Goal: Task Accomplishment & Management: Manage account settings

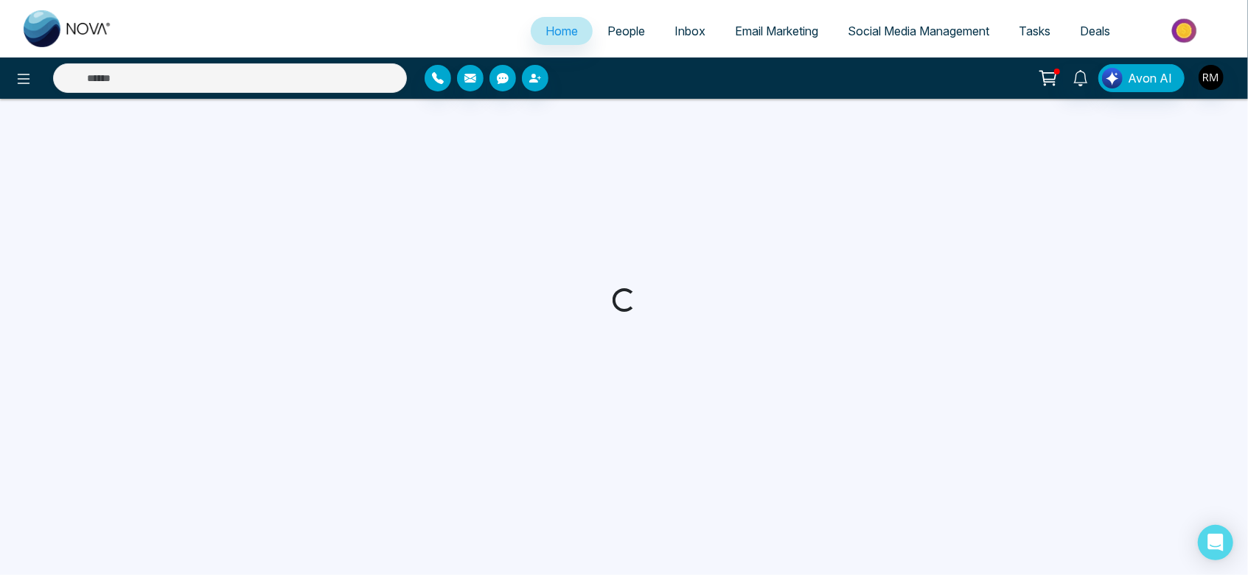
select select "*"
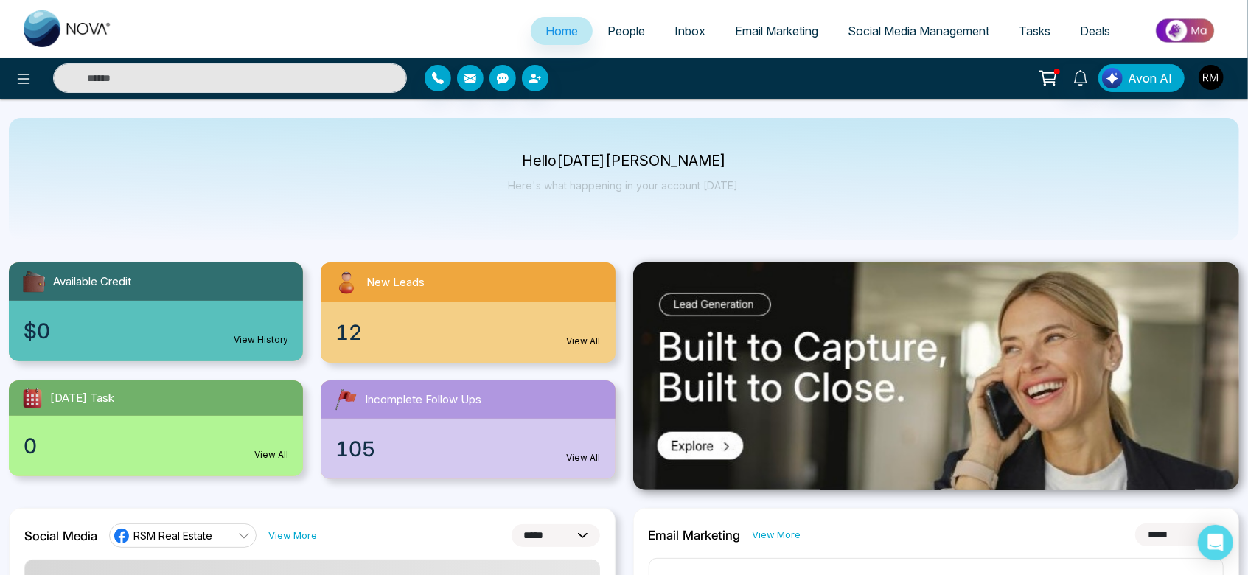
click at [552, 125] on div "Hello [DATE][PERSON_NAME] Here's what happening in your account [DATE]." at bounding box center [624, 179] width 1231 height 122
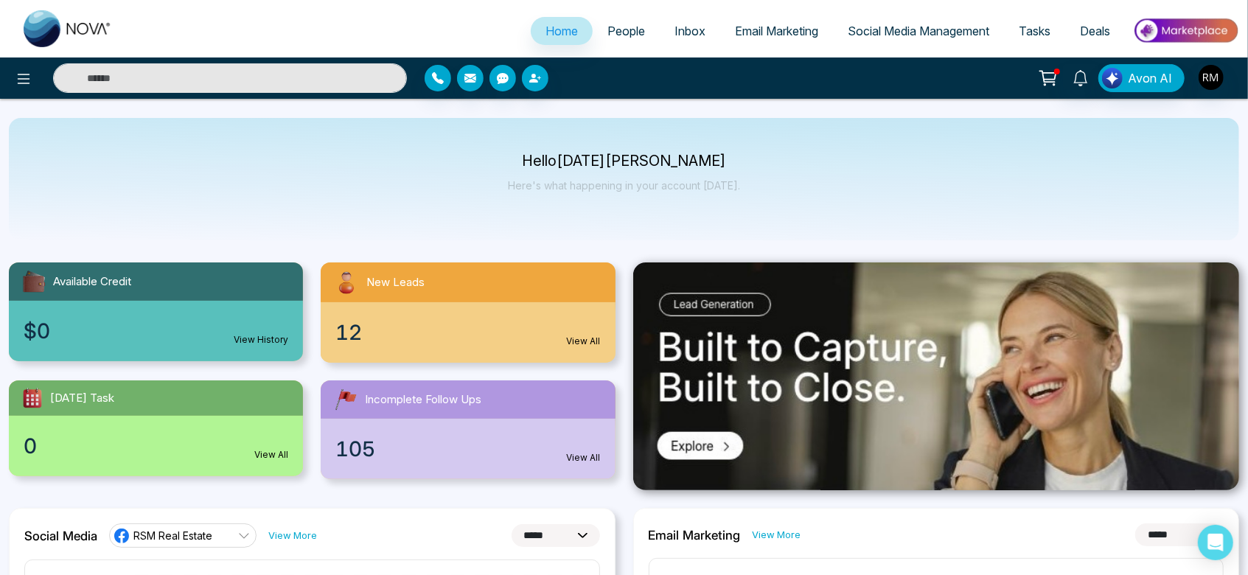
click at [288, 79] on input "text" at bounding box center [230, 77] width 354 height 29
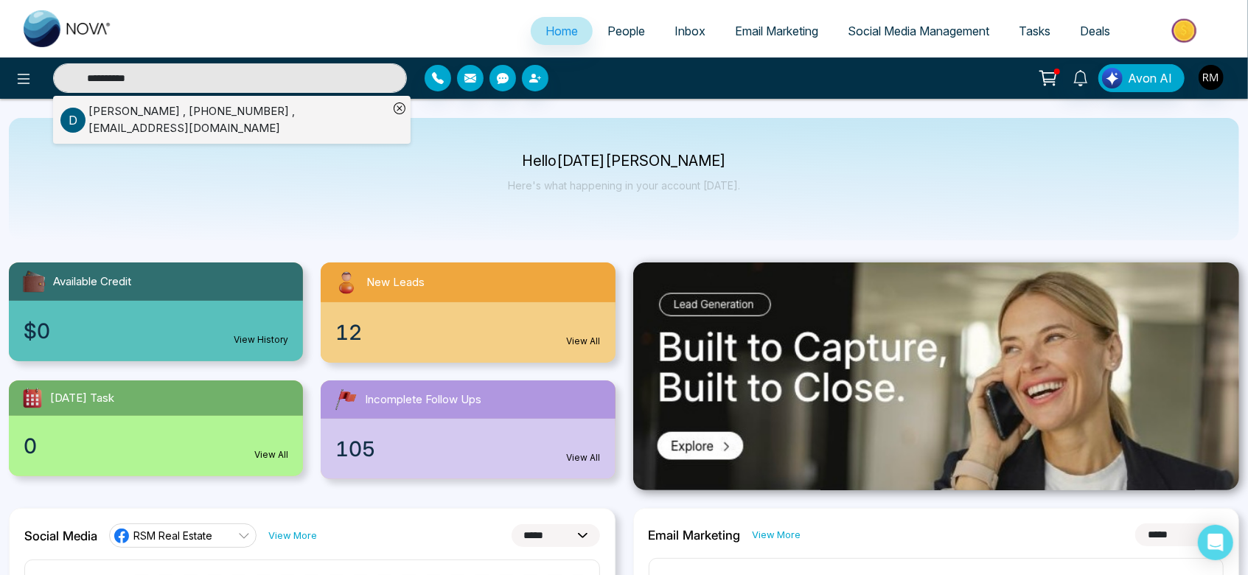
type input "**********"
click at [159, 111] on div "[PERSON_NAME] , [PHONE_NUMBER] , [EMAIL_ADDRESS][DOMAIN_NAME]" at bounding box center [238, 119] width 300 height 33
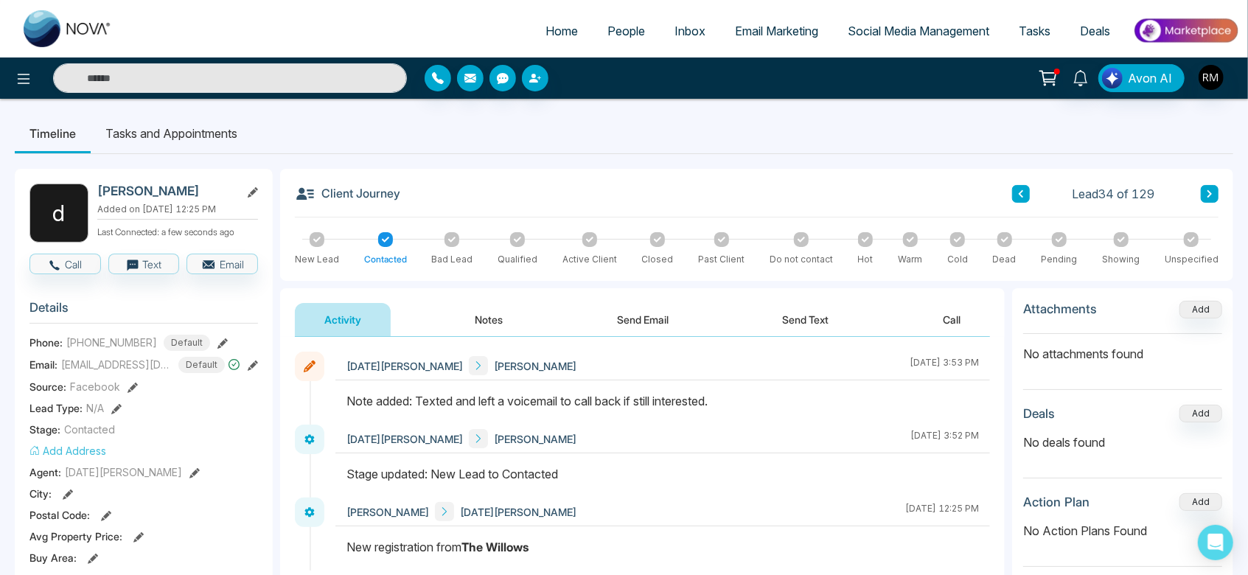
click at [468, 321] on button "Notes" at bounding box center [489, 319] width 87 height 33
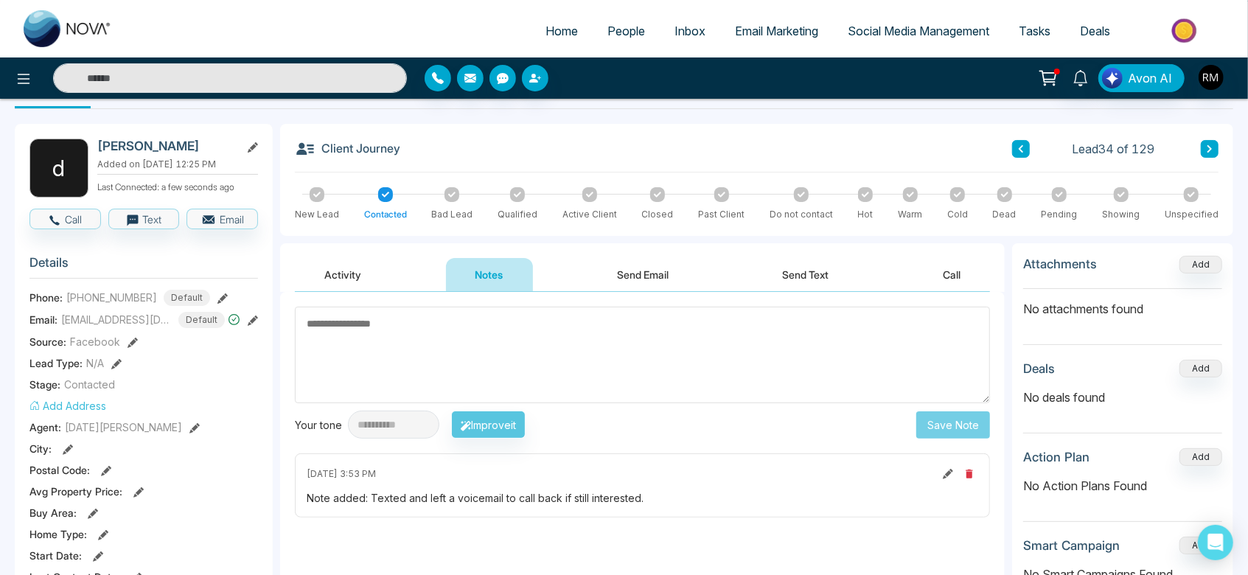
scroll to position [44, 0]
click at [859, 198] on div at bounding box center [865, 195] width 15 height 15
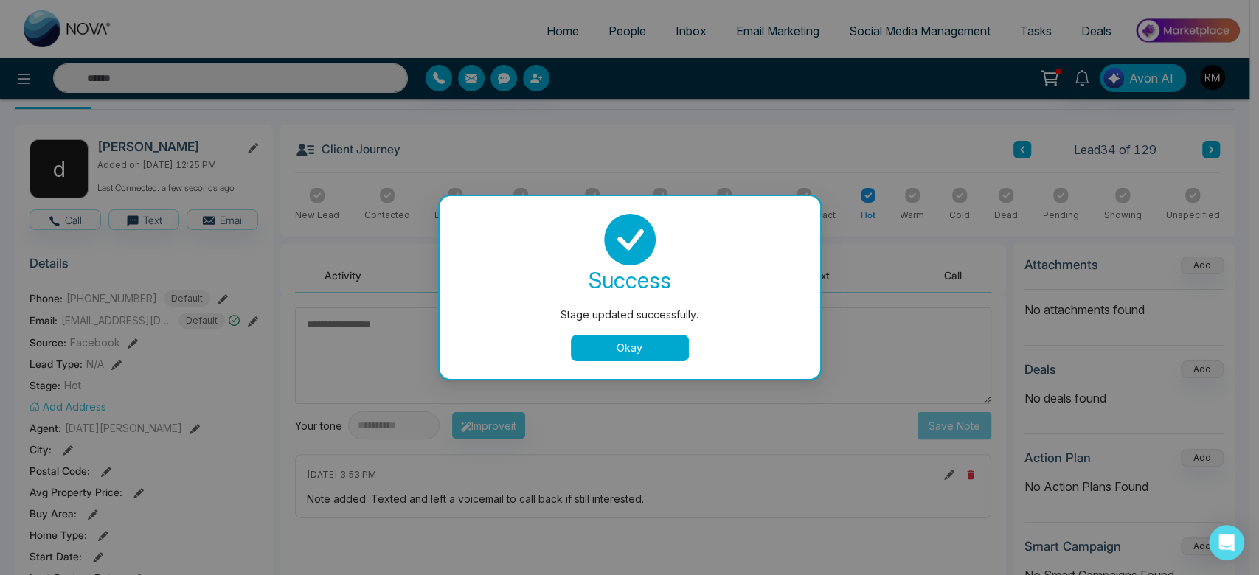
click at [631, 338] on button "Okay" at bounding box center [630, 348] width 118 height 27
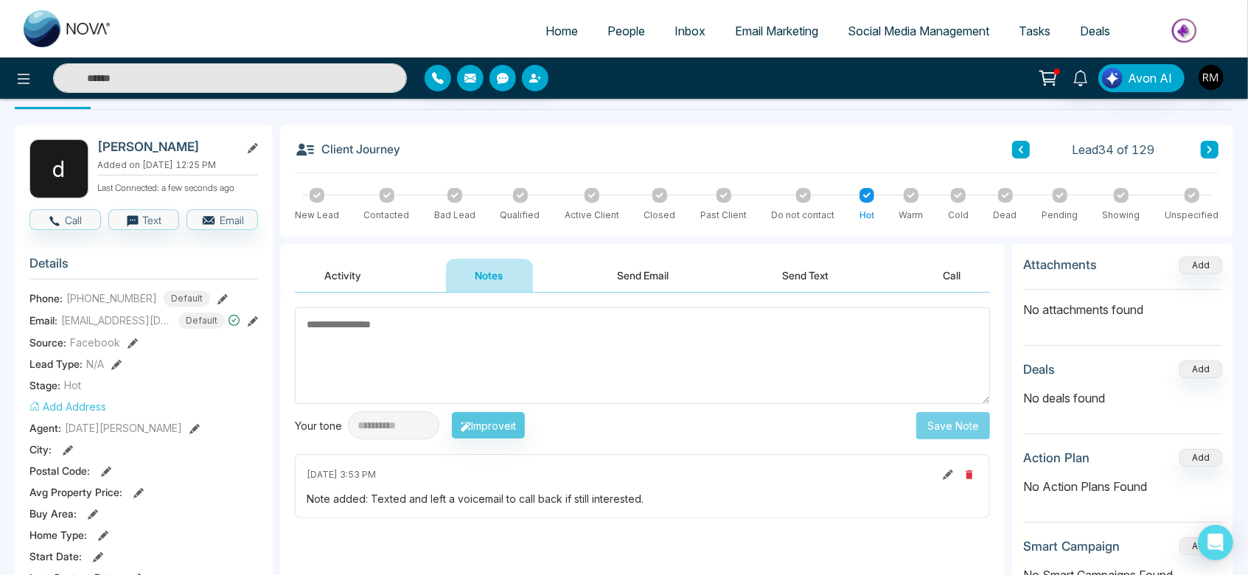
click at [569, 339] on textarea at bounding box center [642, 356] width 695 height 97
type textarea "*"
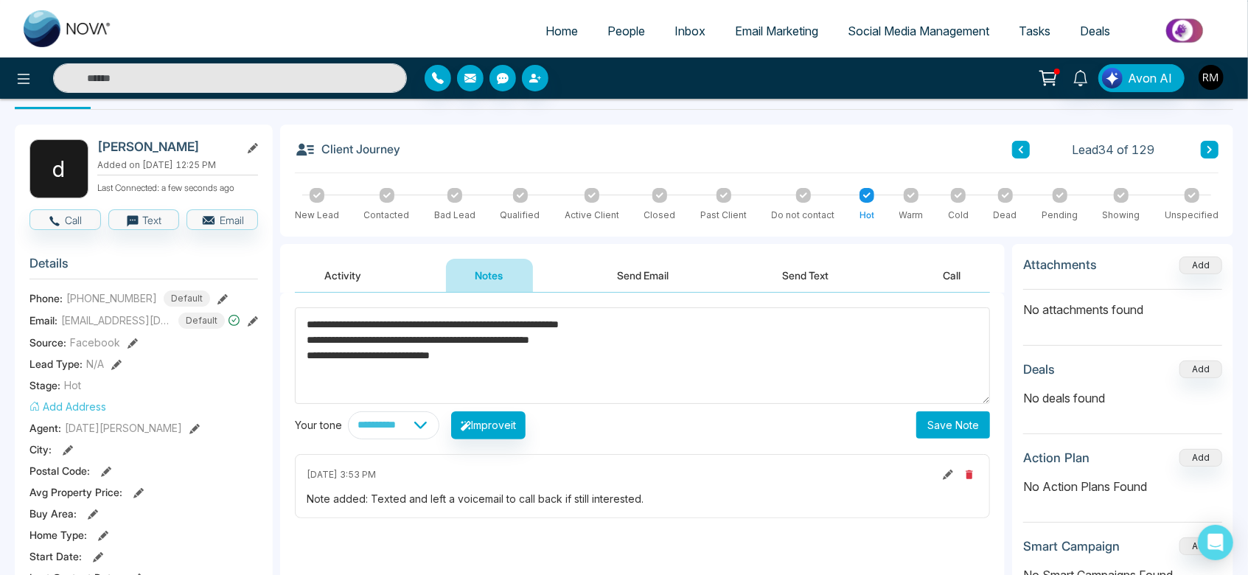
type textarea "**********"
click at [964, 422] on button "Save Note" at bounding box center [954, 424] width 74 height 27
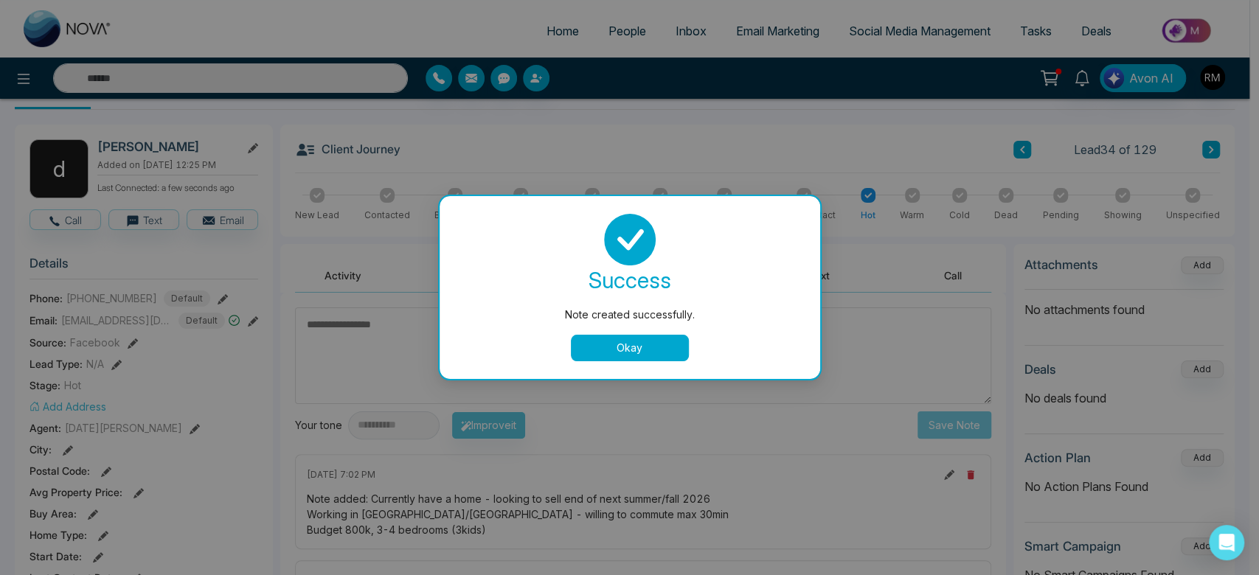
click at [656, 350] on button "Okay" at bounding box center [630, 348] width 118 height 27
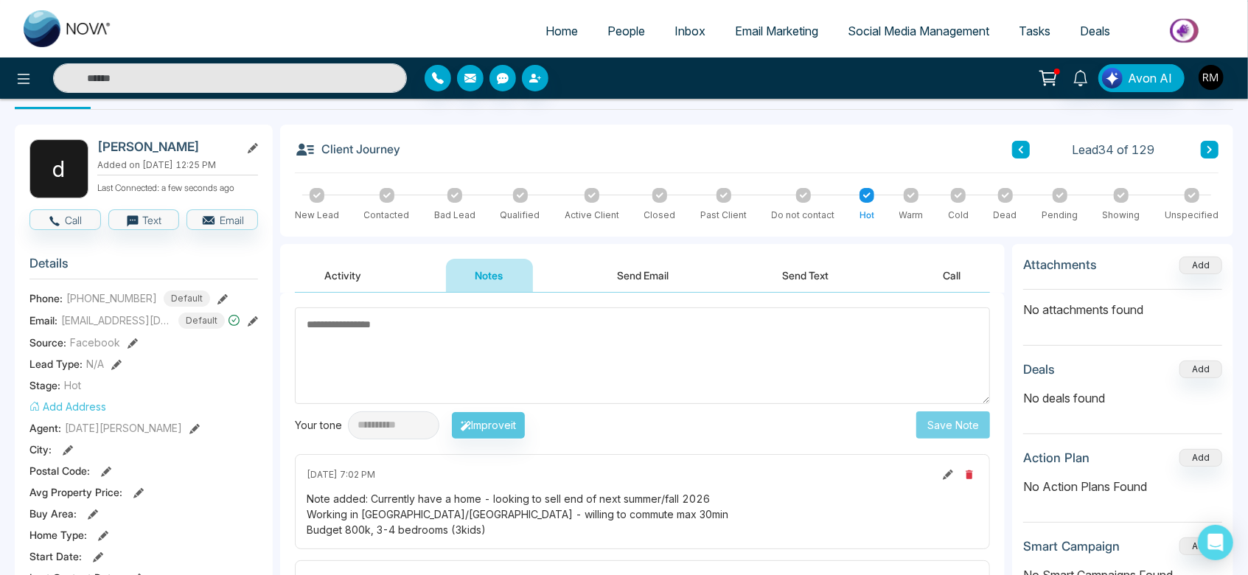
click at [770, 367] on textarea at bounding box center [642, 356] width 695 height 97
type textarea "*"
click at [612, 19] on link "People" at bounding box center [626, 31] width 67 height 28
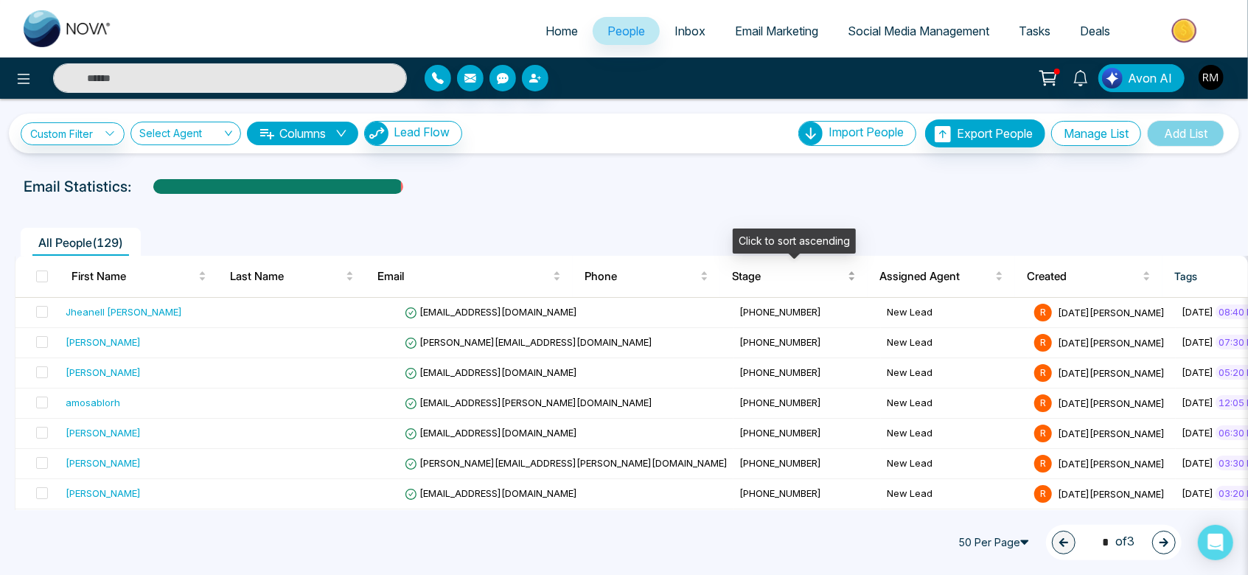
click at [748, 283] on span "Stage" at bounding box center [788, 277] width 113 height 18
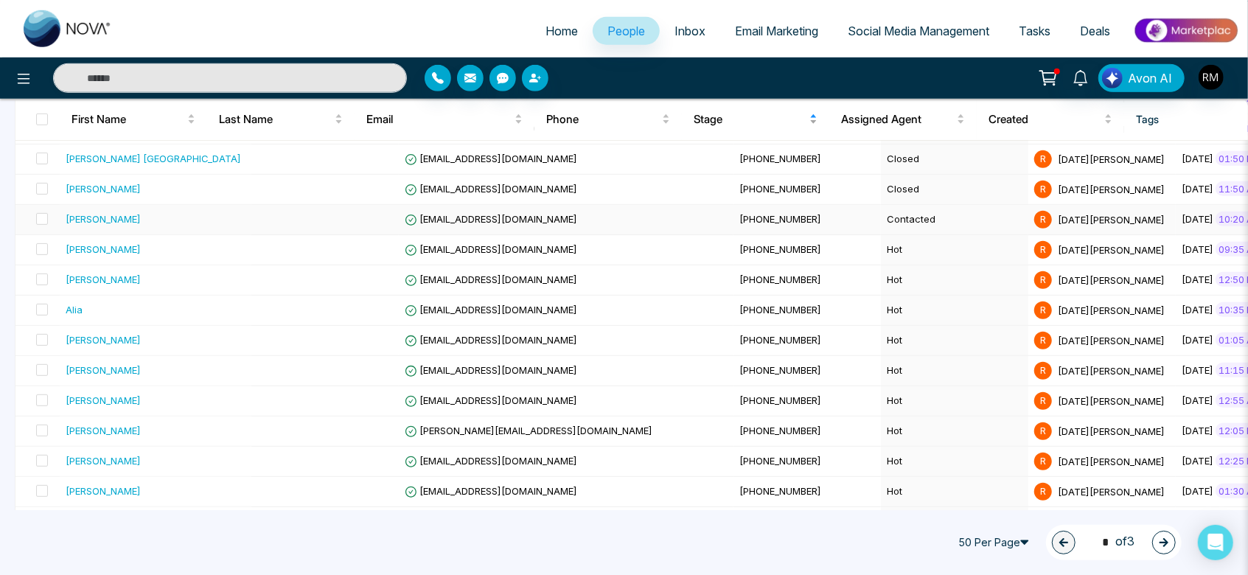
scroll to position [668, 0]
click at [881, 241] on td "Hot" at bounding box center [954, 250] width 147 height 30
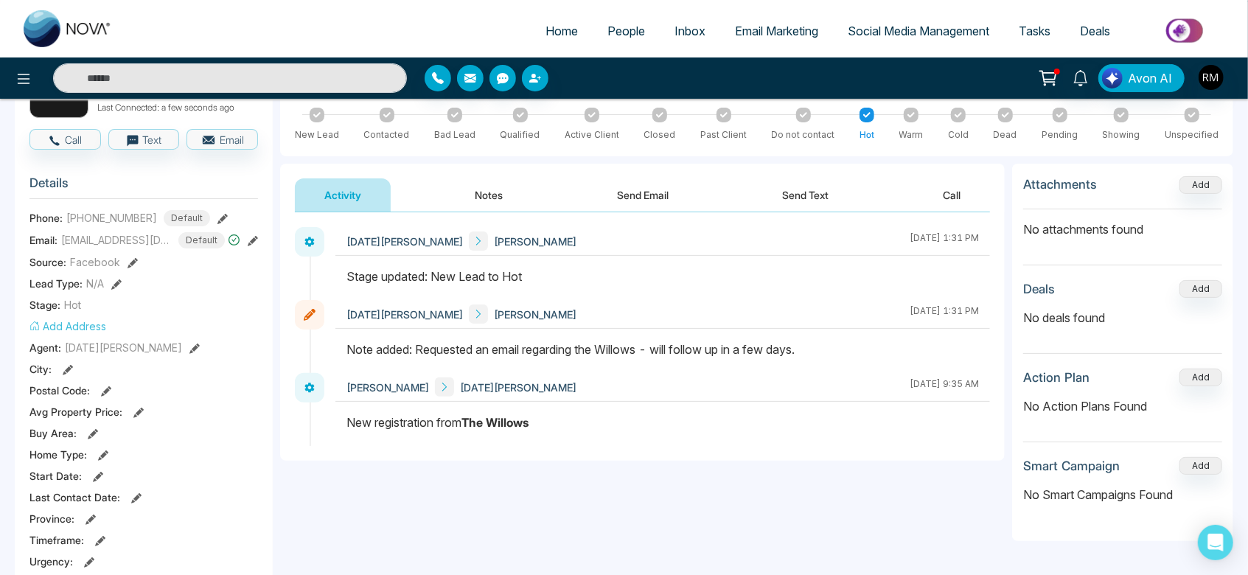
scroll to position [102, 0]
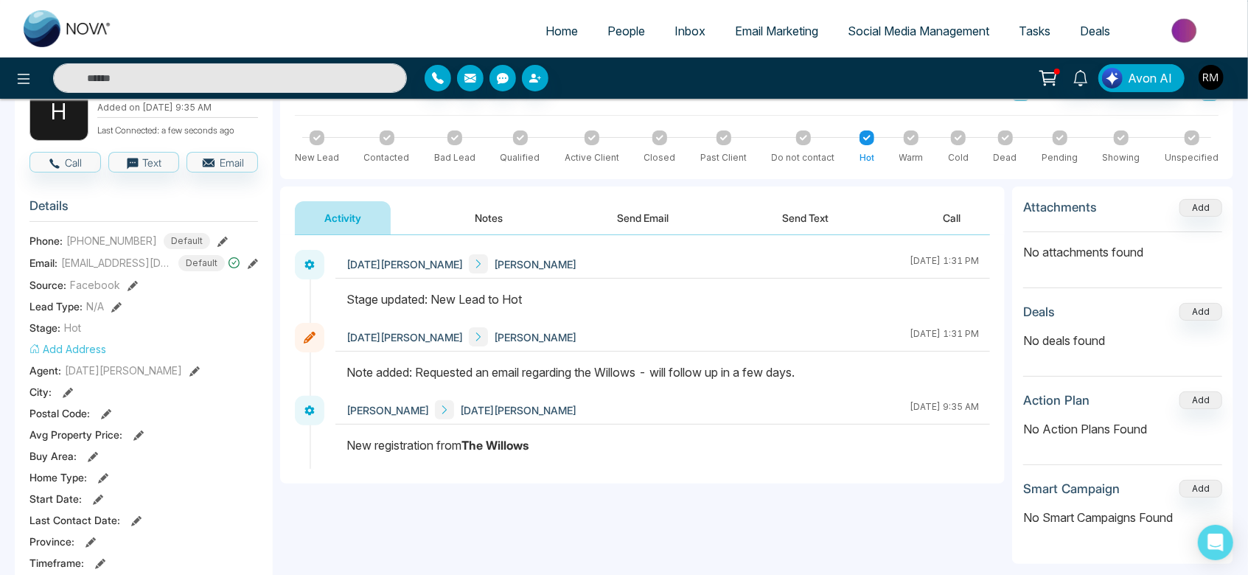
click at [498, 222] on button "Notes" at bounding box center [489, 217] width 87 height 33
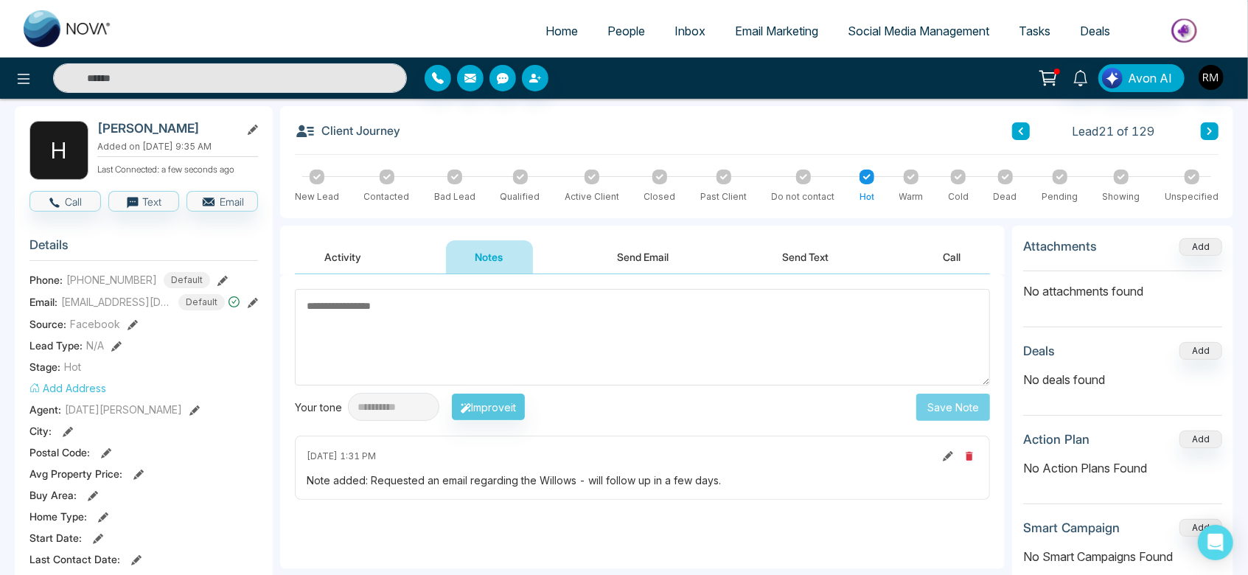
scroll to position [61, 0]
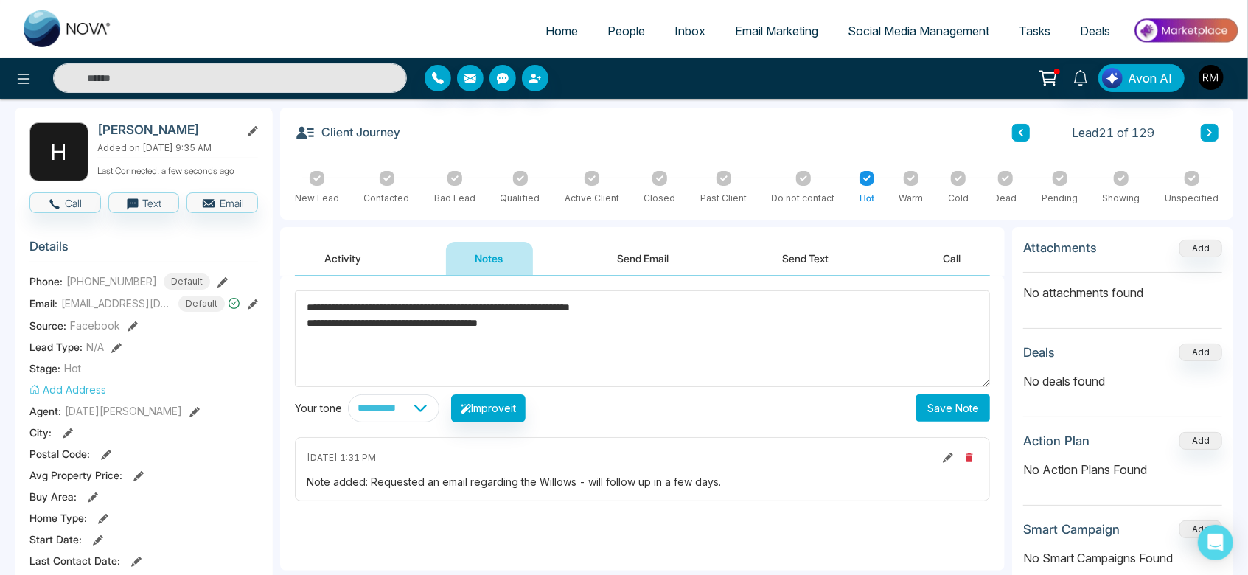
type textarea "**********"
click at [936, 402] on button "Save Note" at bounding box center [954, 408] width 74 height 27
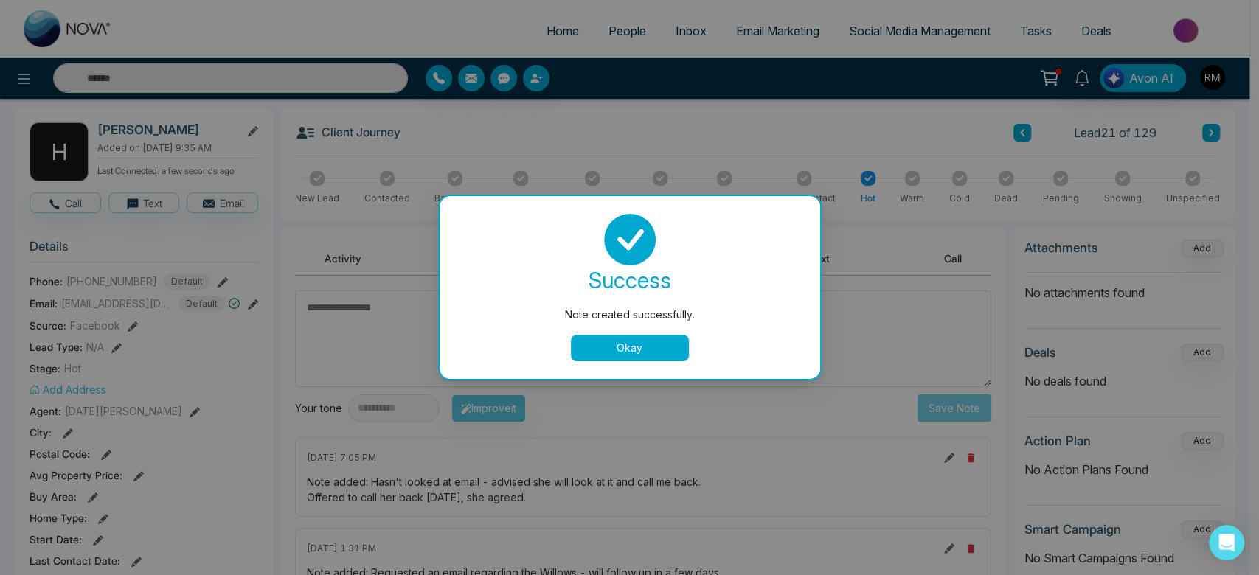
click at [608, 356] on button "Okay" at bounding box center [630, 348] width 118 height 27
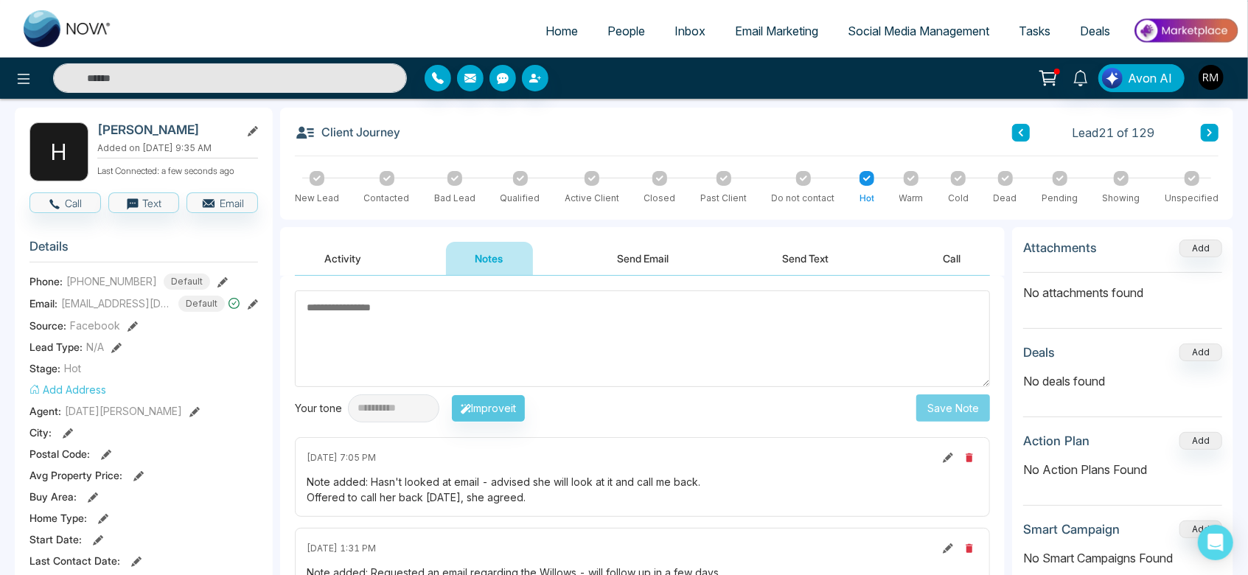
click at [1209, 124] on button at bounding box center [1210, 133] width 18 height 18
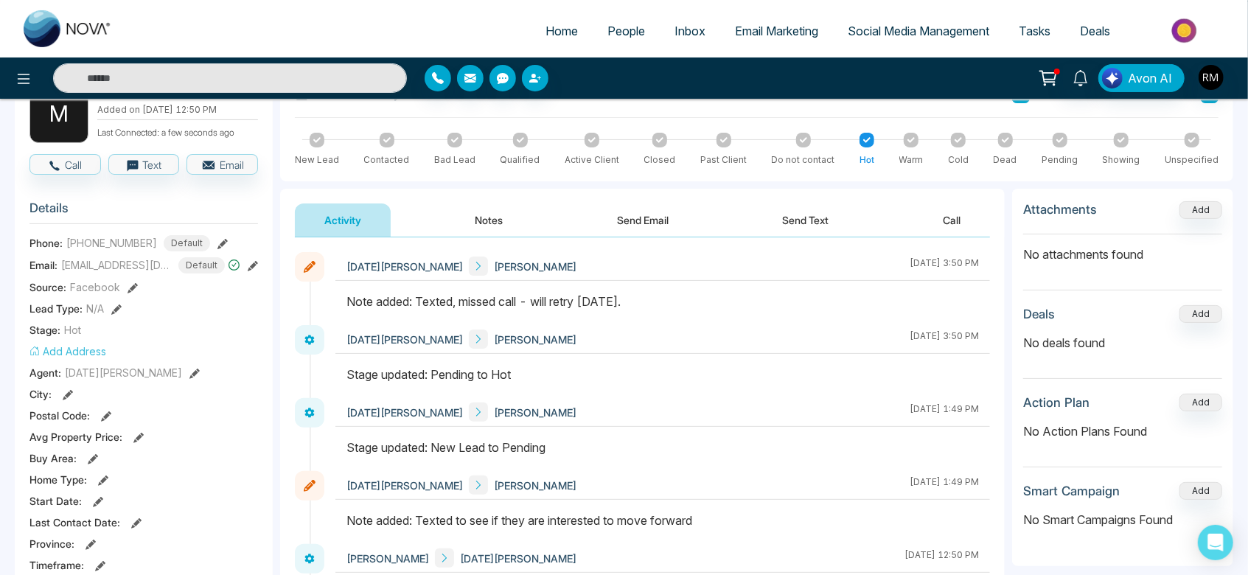
scroll to position [98, 0]
click at [488, 226] on button "Notes" at bounding box center [489, 221] width 87 height 33
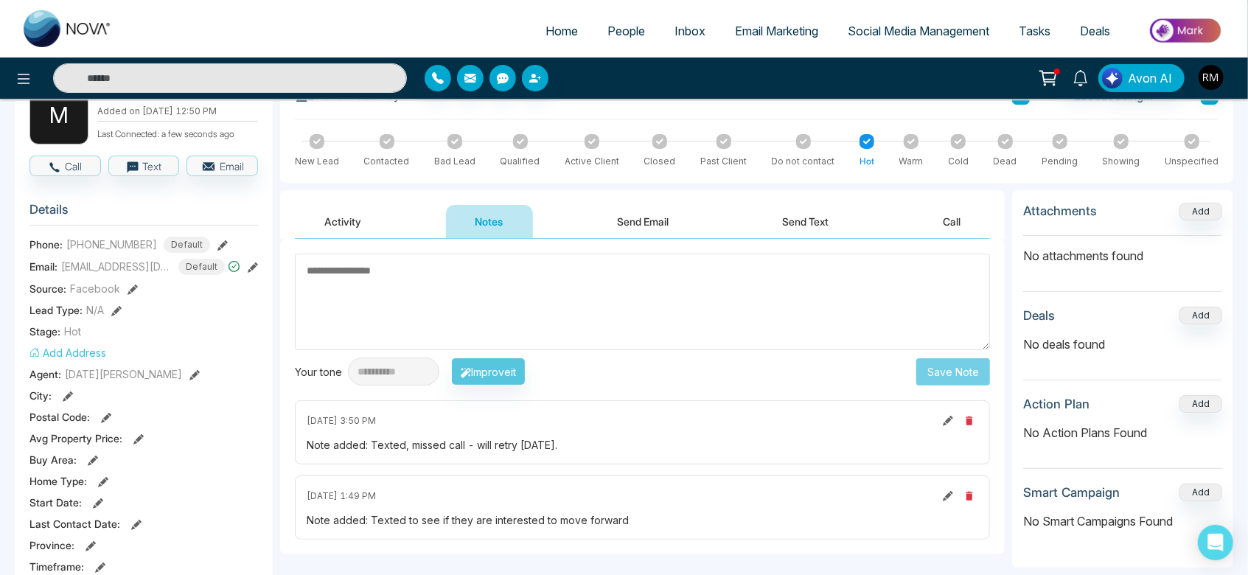
click at [448, 297] on textarea at bounding box center [642, 302] width 695 height 97
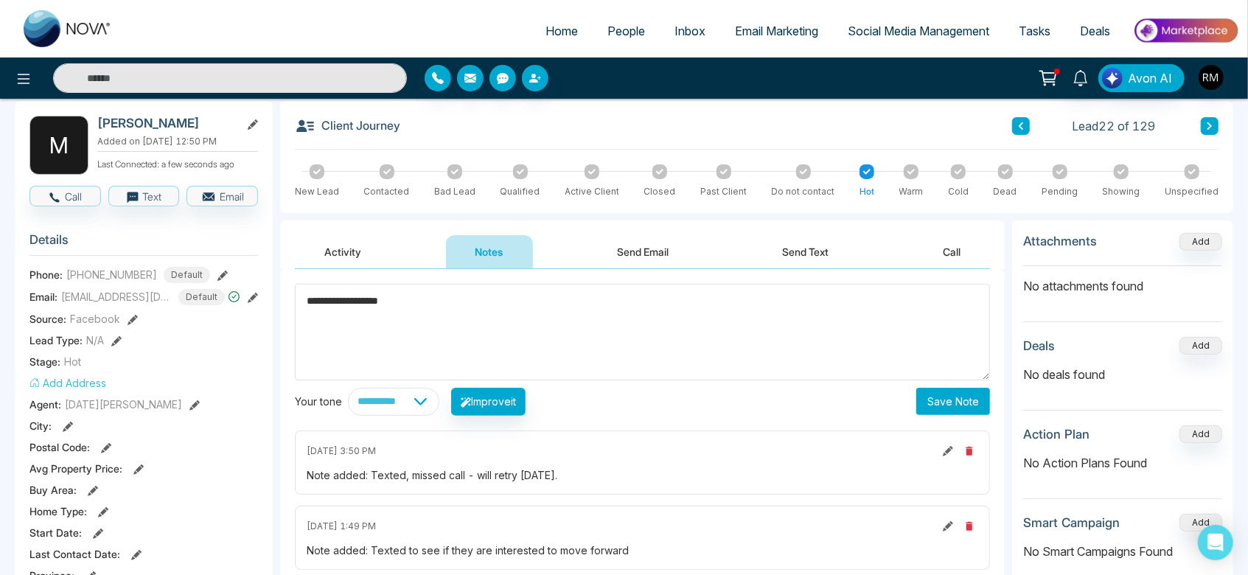
scroll to position [69, 0]
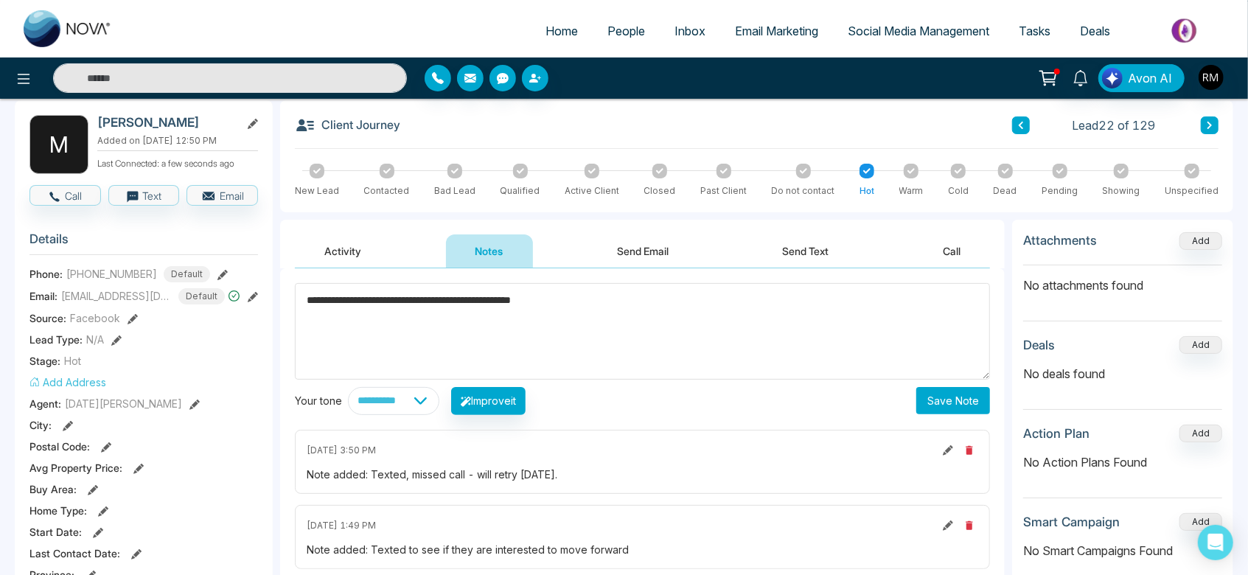
type textarea "**********"
click at [935, 403] on button "Save Note" at bounding box center [954, 400] width 74 height 27
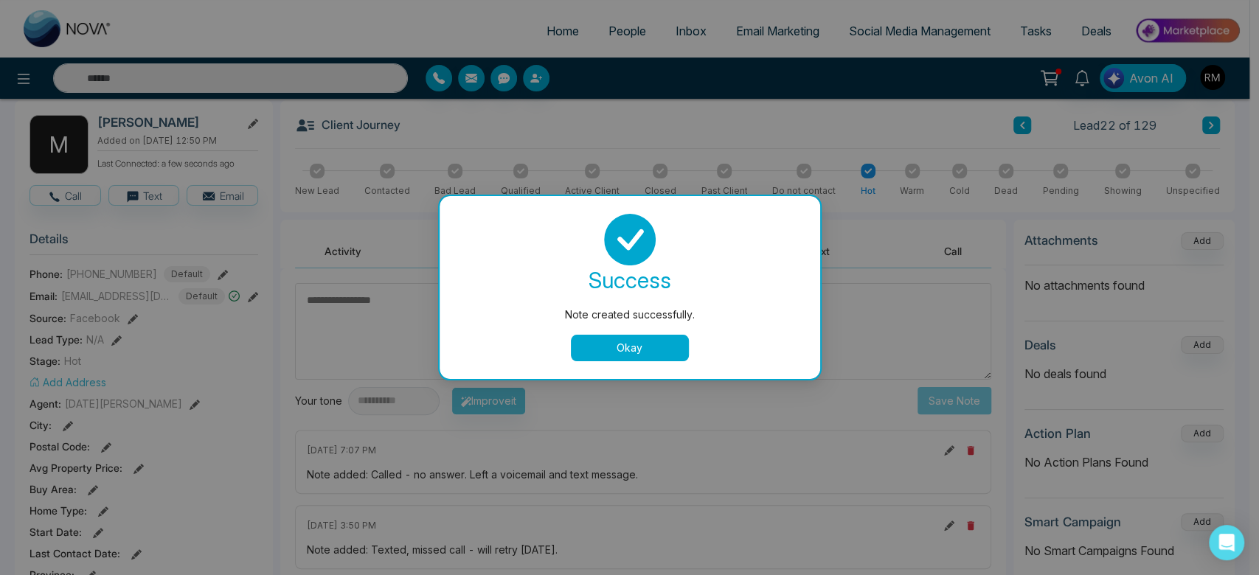
click at [664, 346] on button "Okay" at bounding box center [630, 348] width 118 height 27
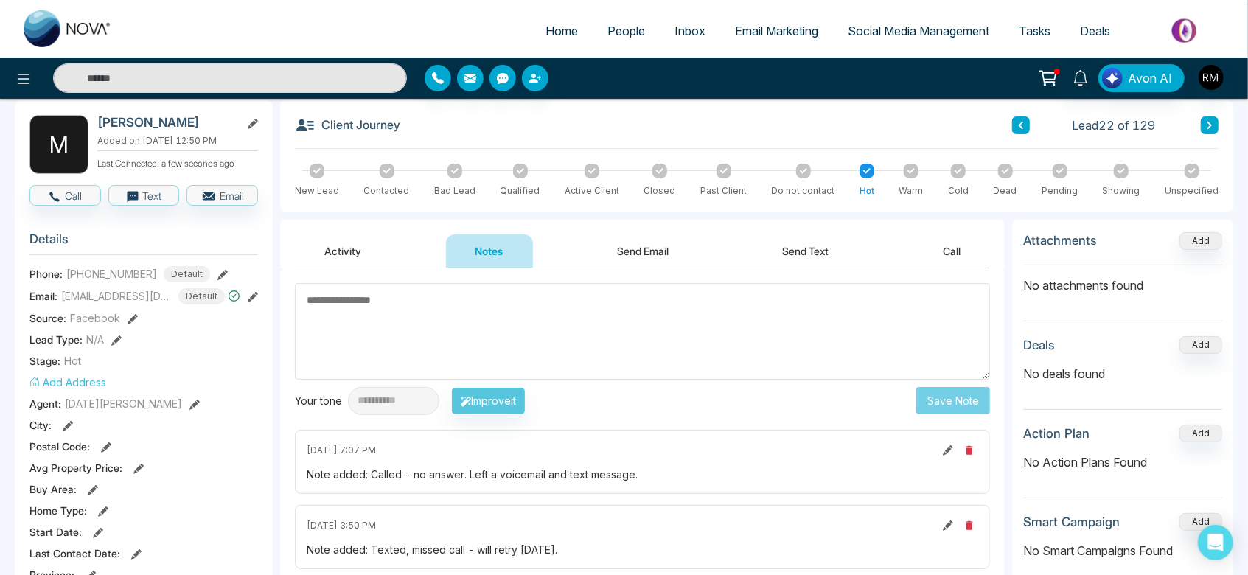
click at [1212, 126] on icon at bounding box center [1209, 125] width 7 height 9
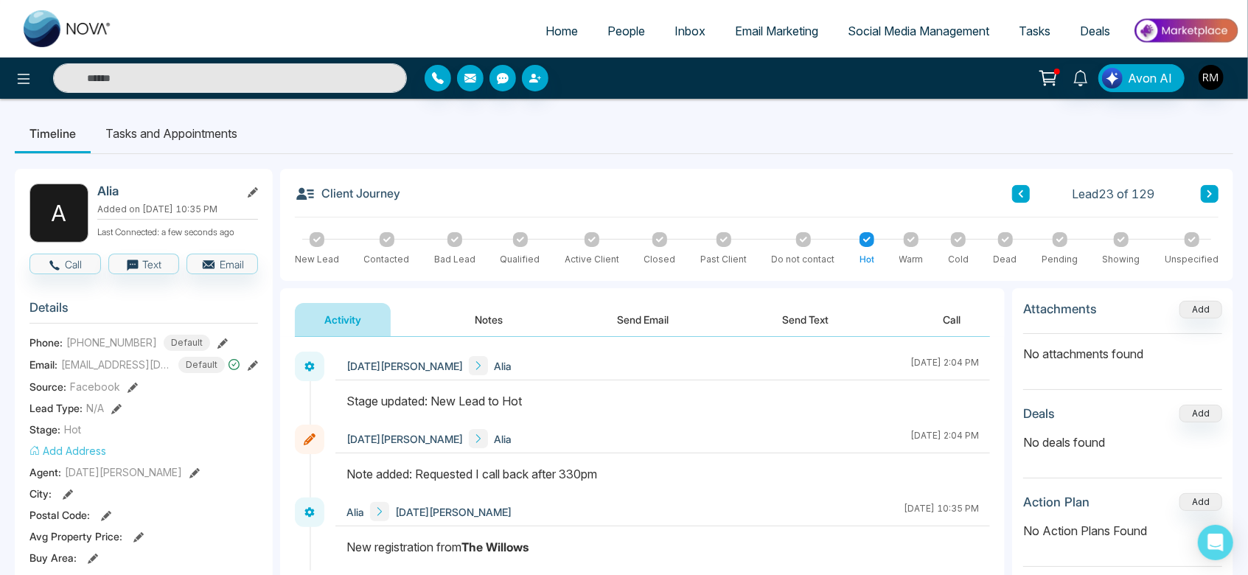
click at [478, 325] on button "Notes" at bounding box center [489, 319] width 87 height 33
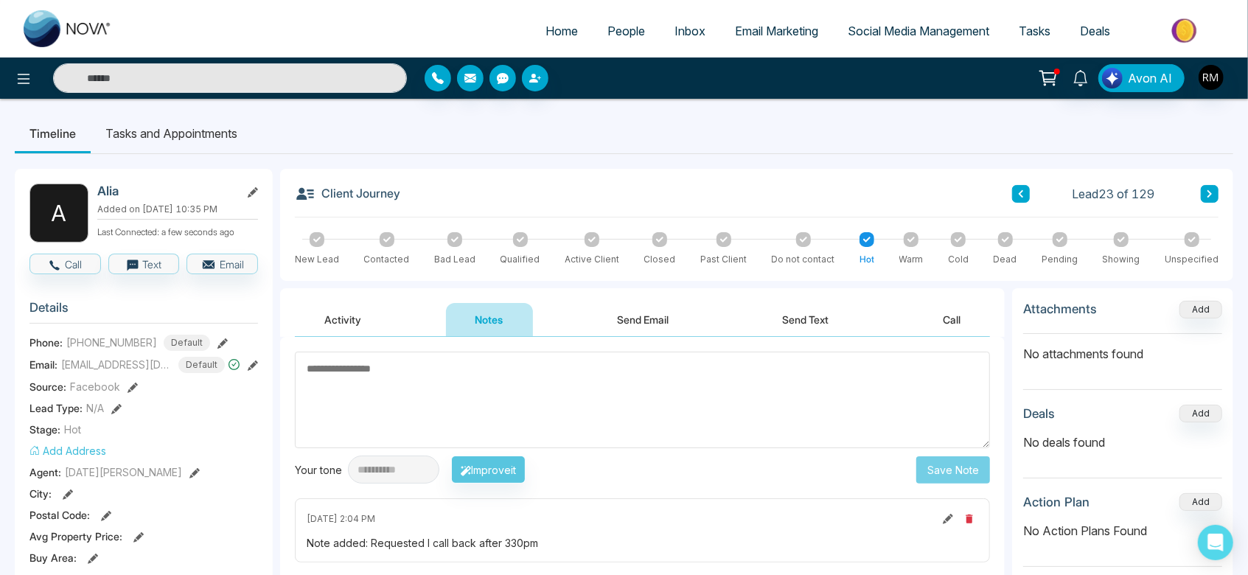
click at [428, 361] on textarea at bounding box center [642, 400] width 695 height 97
type textarea "*"
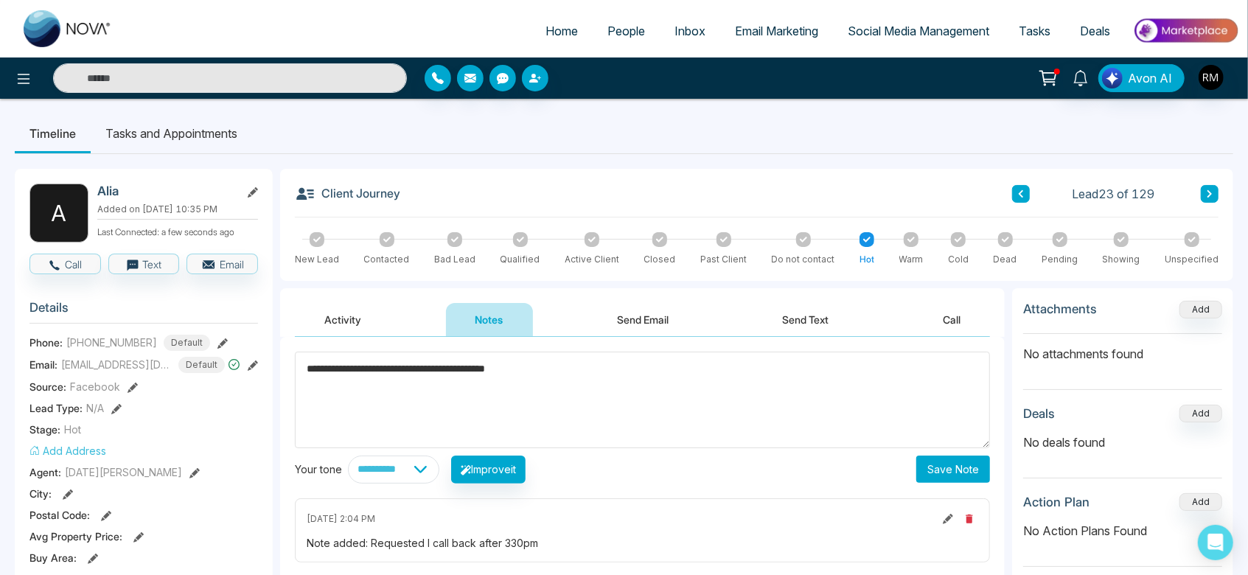
type textarea "**********"
click at [948, 476] on button "Save Note" at bounding box center [954, 469] width 74 height 27
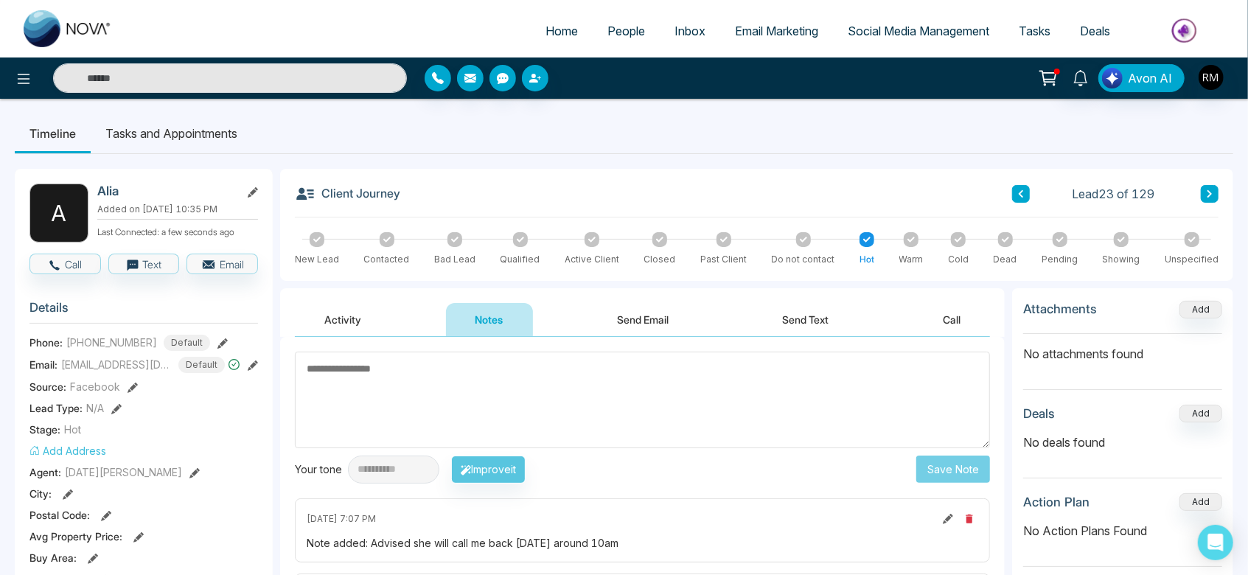
click at [1205, 198] on button at bounding box center [1210, 194] width 18 height 18
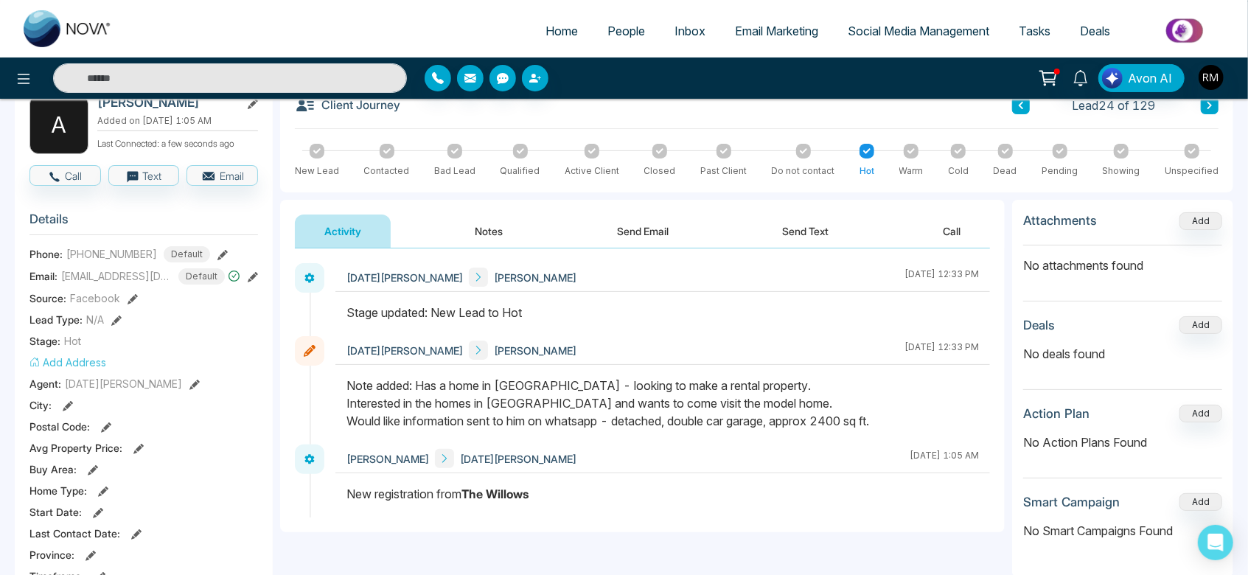
scroll to position [94, 0]
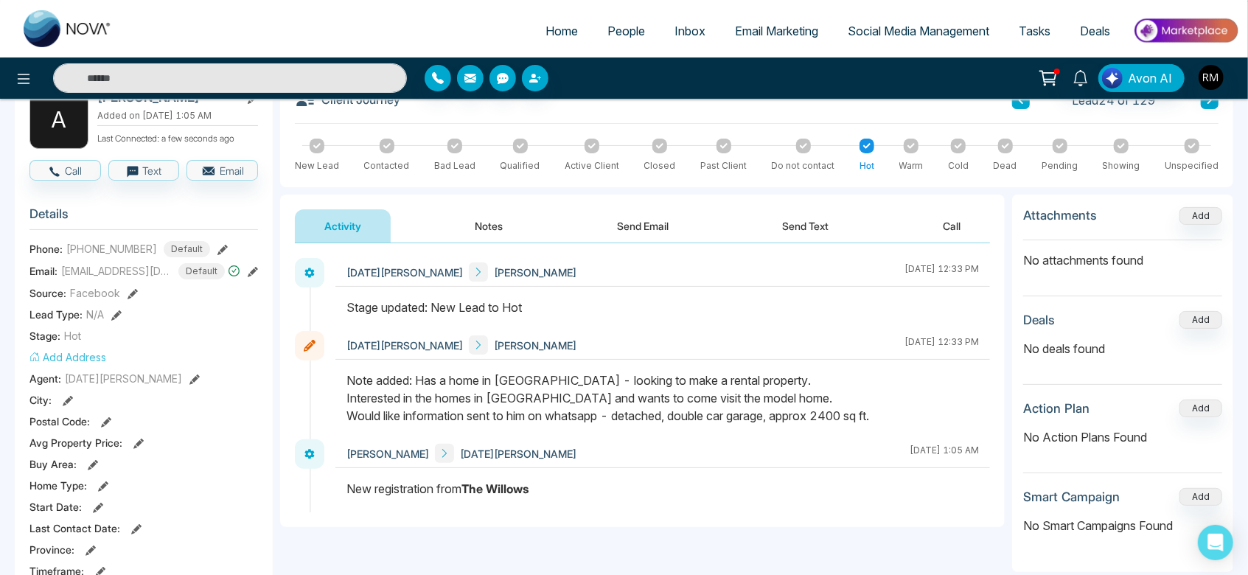
click at [455, 221] on button "Notes" at bounding box center [489, 225] width 87 height 33
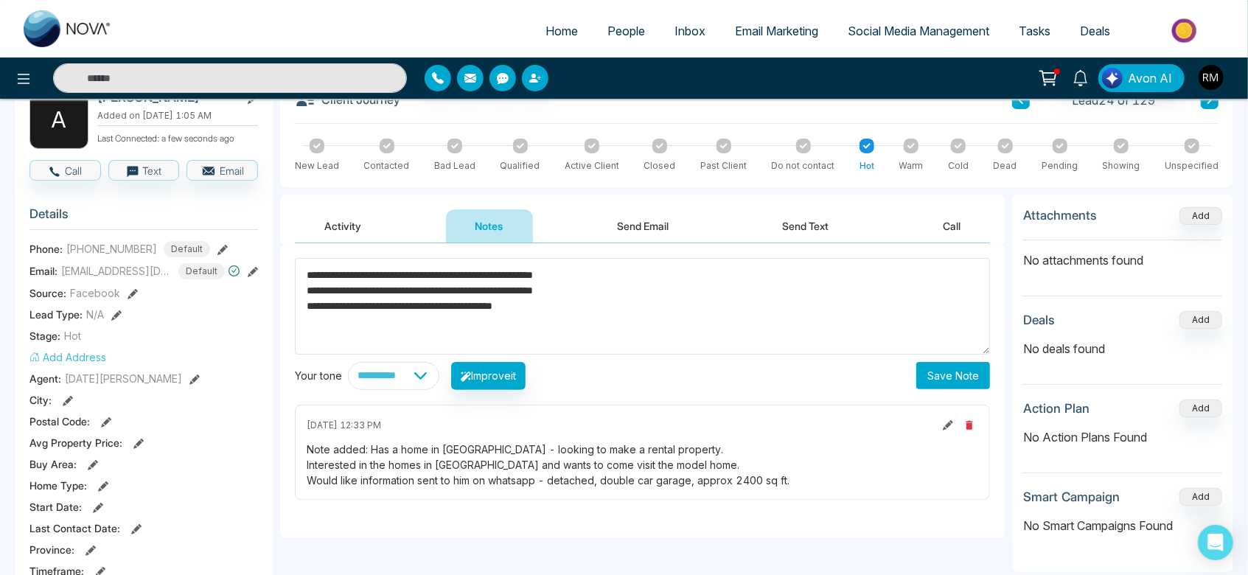
type textarea "**********"
click at [944, 373] on button "Save Note" at bounding box center [954, 375] width 74 height 27
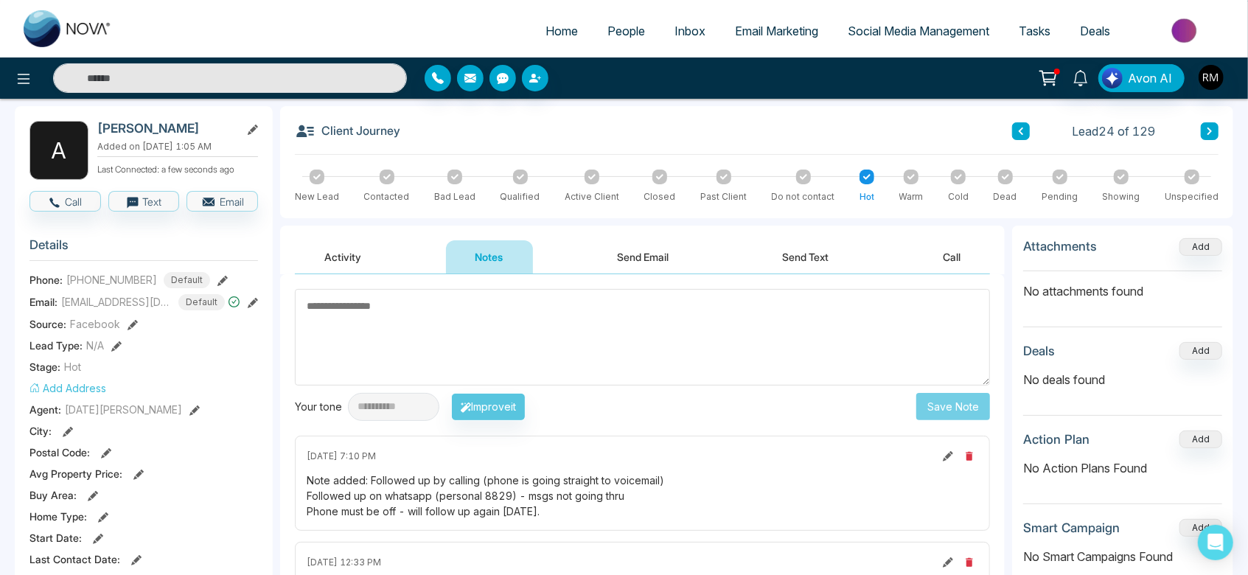
scroll to position [60, 0]
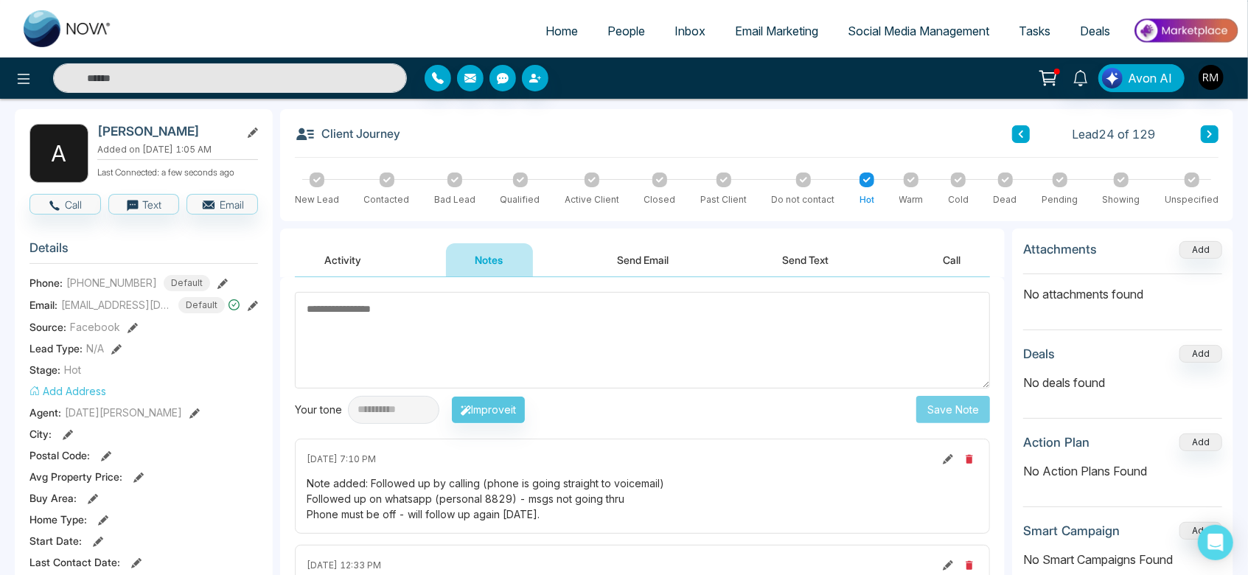
click at [1216, 136] on button at bounding box center [1210, 134] width 18 height 18
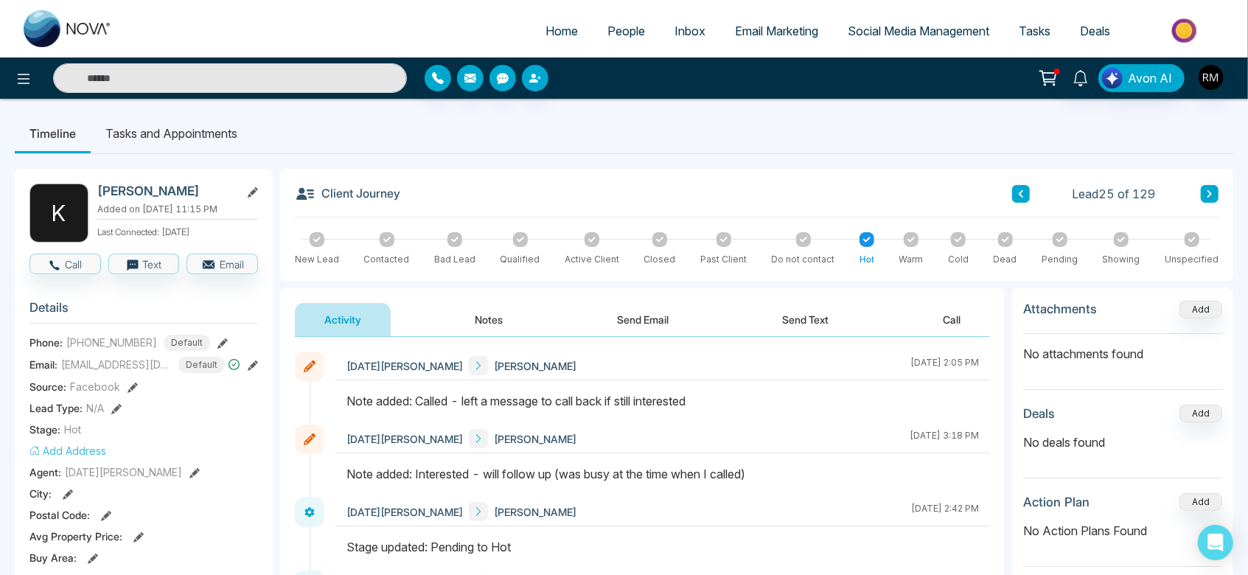
scroll to position [49, 0]
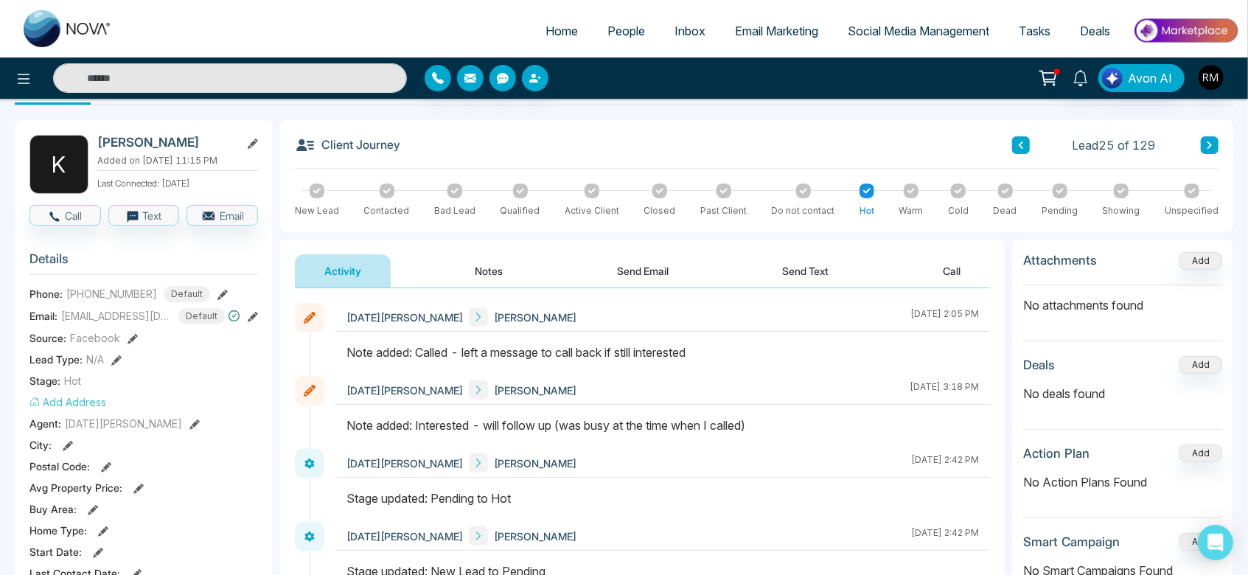
click at [657, 192] on icon at bounding box center [659, 190] width 7 height 7
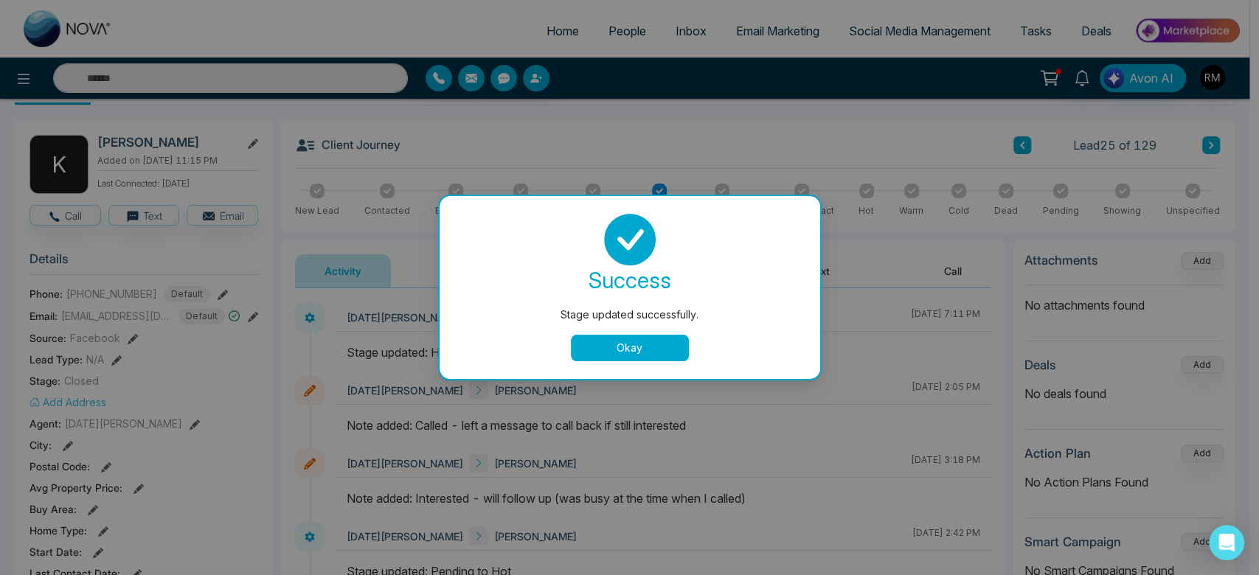
click at [631, 337] on button "Okay" at bounding box center [630, 348] width 118 height 27
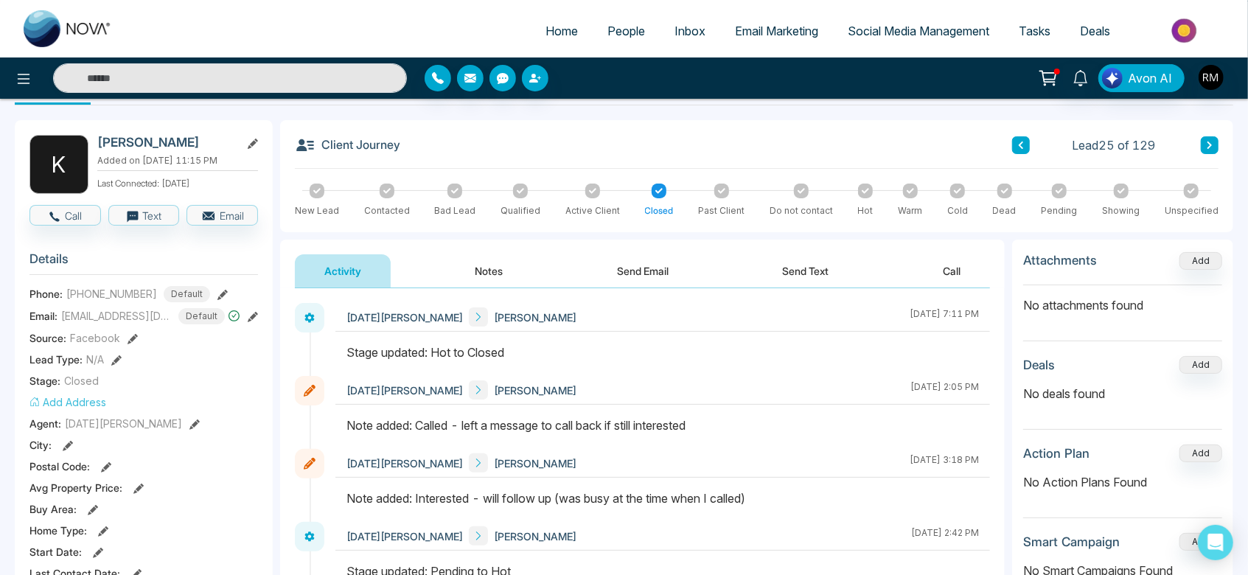
click at [956, 187] on icon at bounding box center [957, 190] width 7 height 7
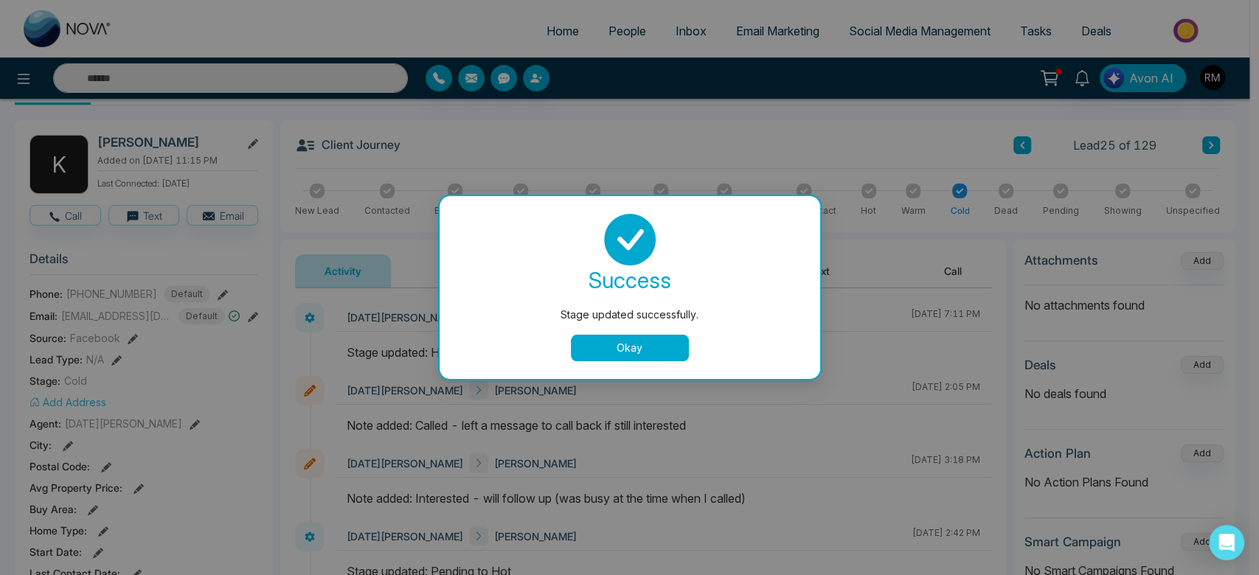
click at [642, 355] on button "Okay" at bounding box center [630, 348] width 118 height 27
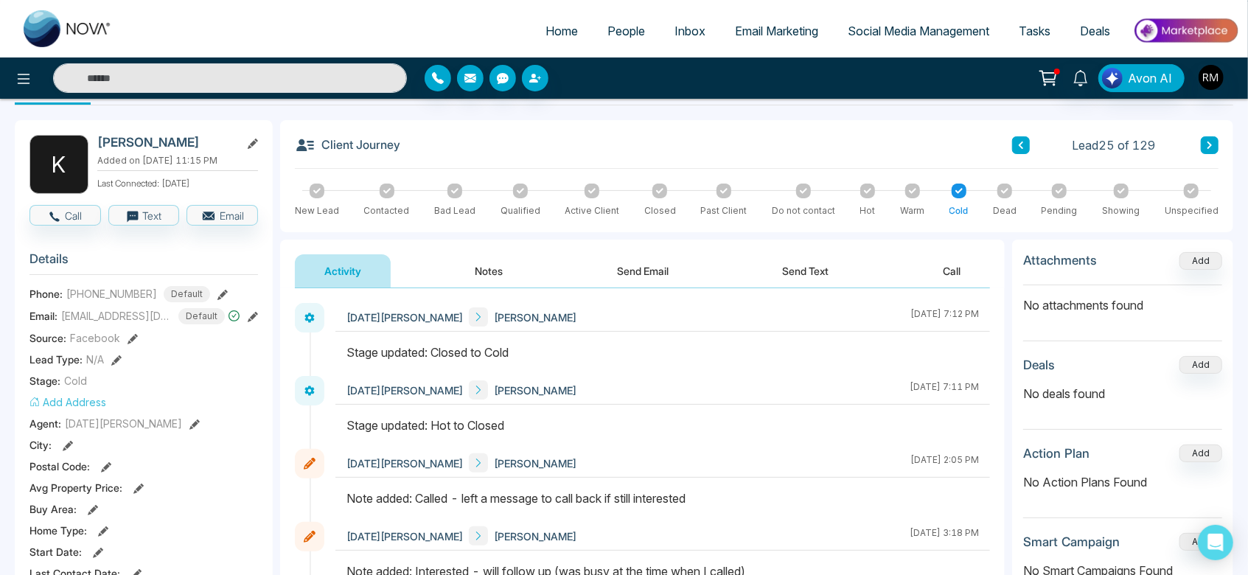
click at [1212, 147] on icon at bounding box center [1209, 145] width 7 height 9
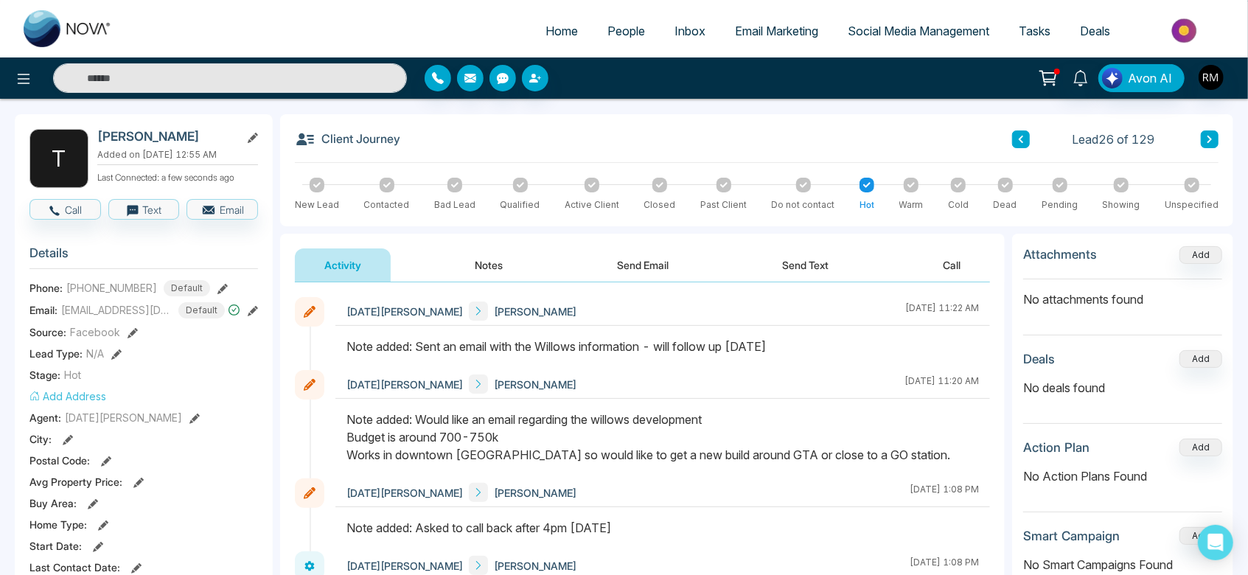
scroll to position [54, 0]
click at [496, 272] on button "Notes" at bounding box center [489, 265] width 87 height 33
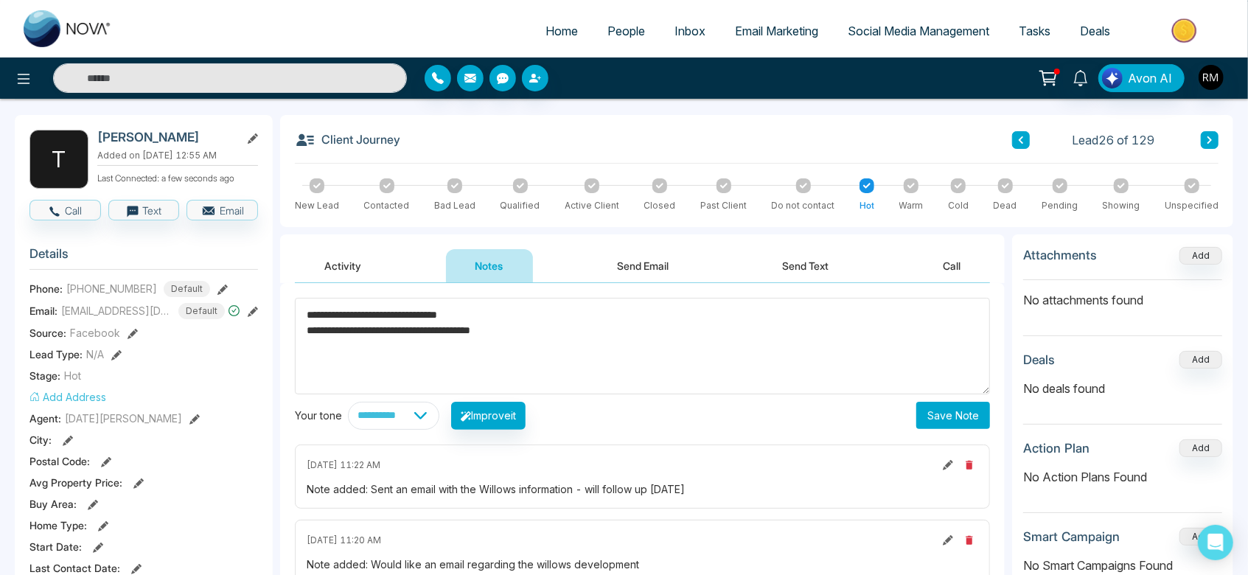
type textarea "**********"
click at [958, 416] on button "Save Note" at bounding box center [954, 415] width 74 height 27
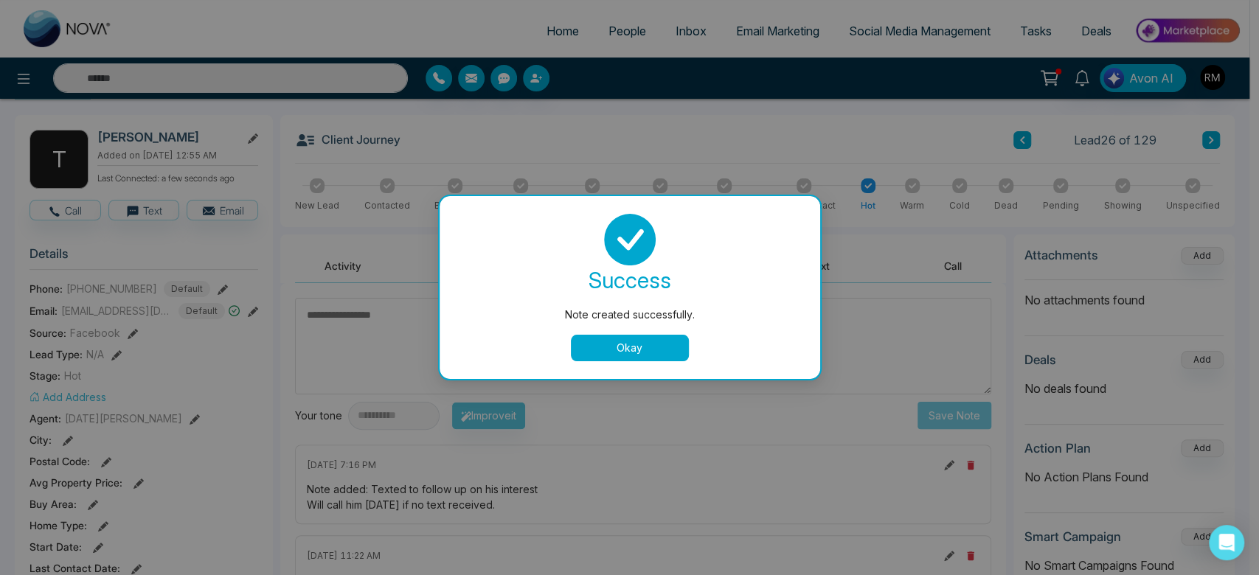
click at [656, 345] on button "Okay" at bounding box center [630, 348] width 118 height 27
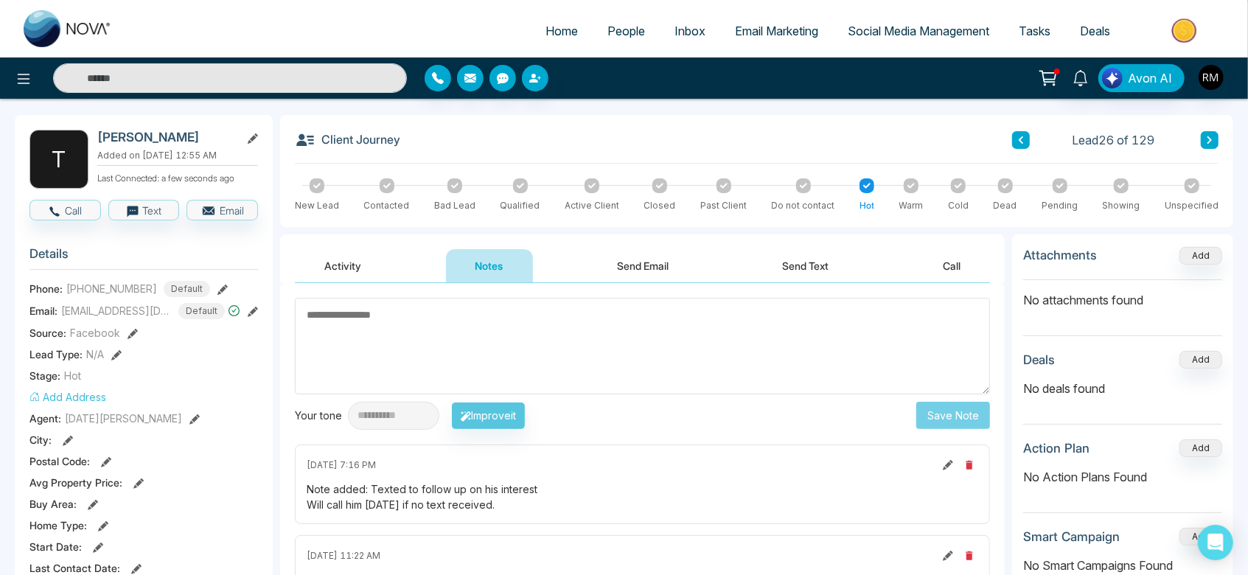
click at [1210, 142] on icon at bounding box center [1209, 140] width 7 height 9
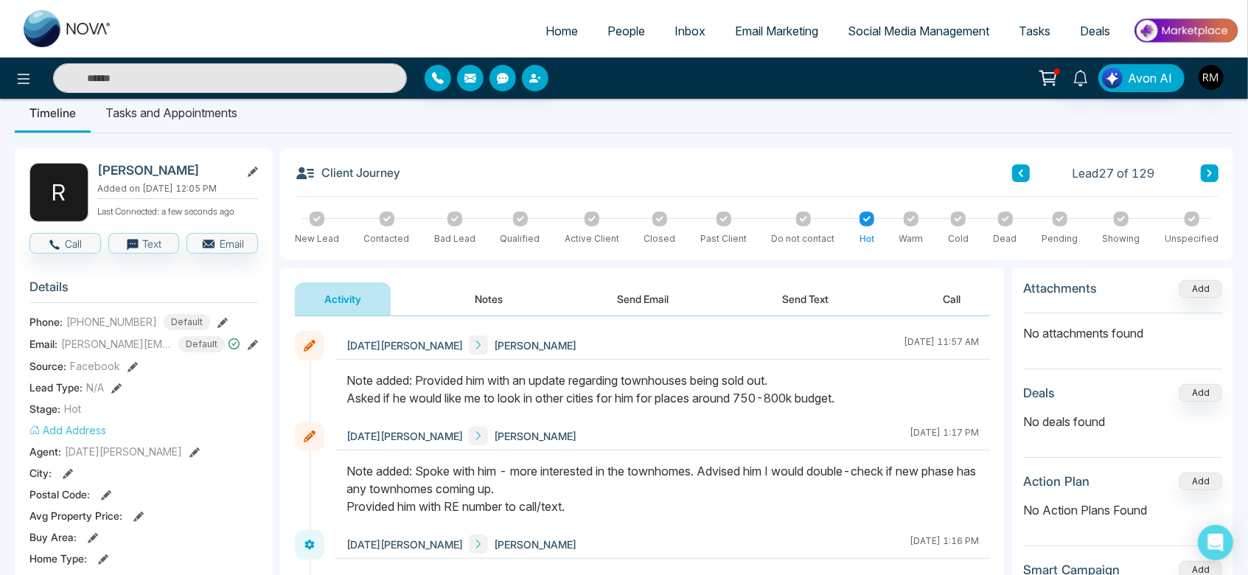
scroll to position [19, 0]
click at [487, 303] on button "Notes" at bounding box center [489, 300] width 87 height 33
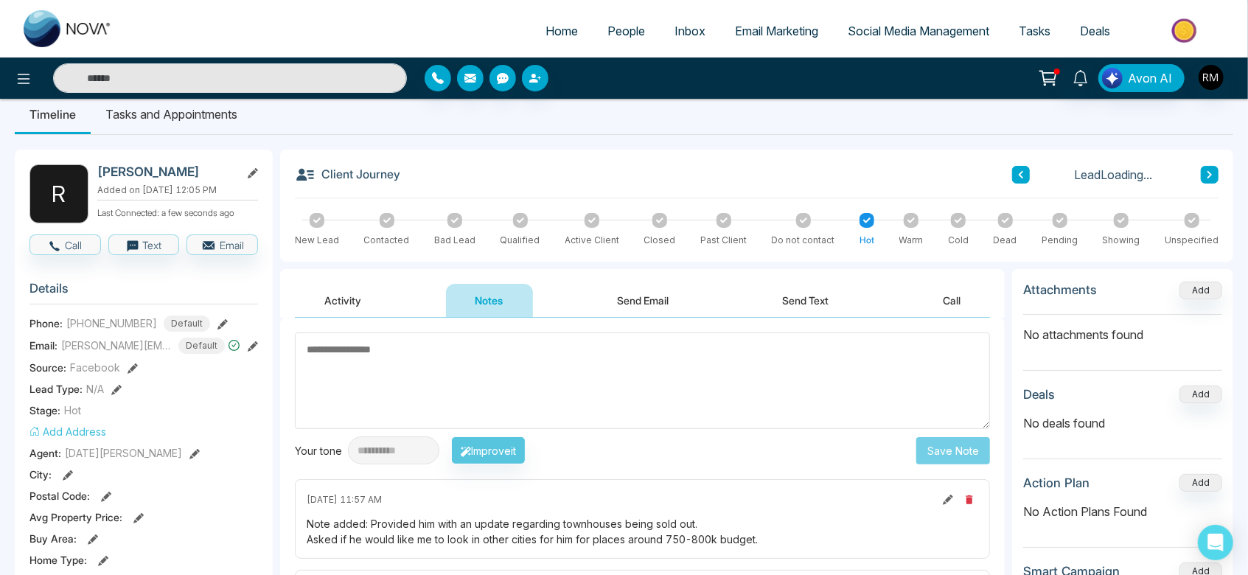
click at [456, 352] on textarea at bounding box center [642, 381] width 695 height 97
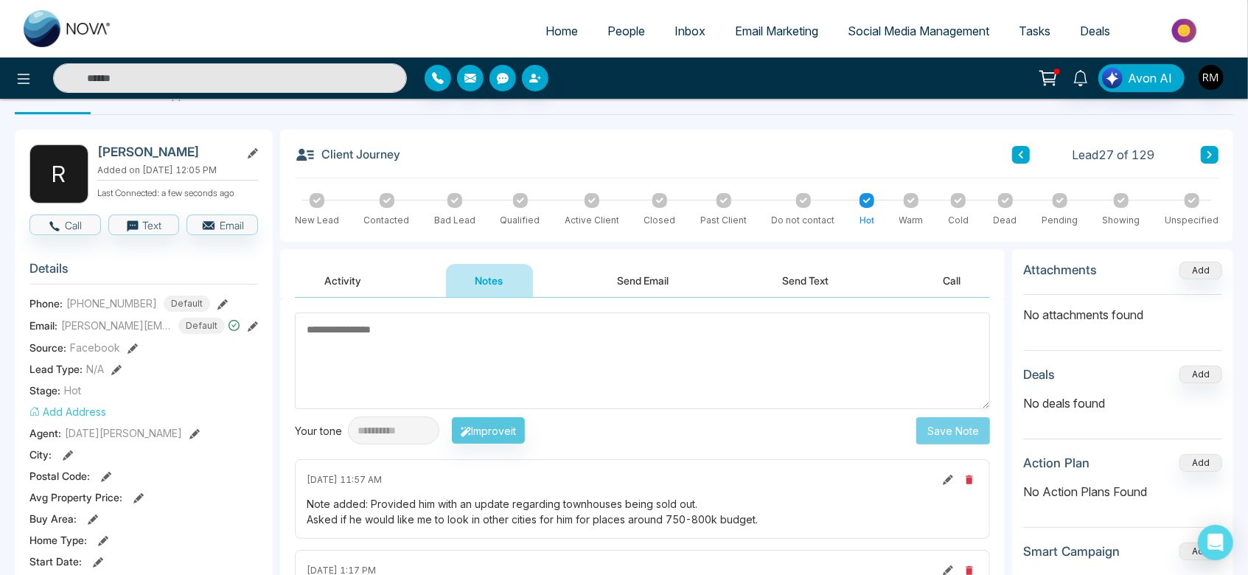
scroll to position [45, 0]
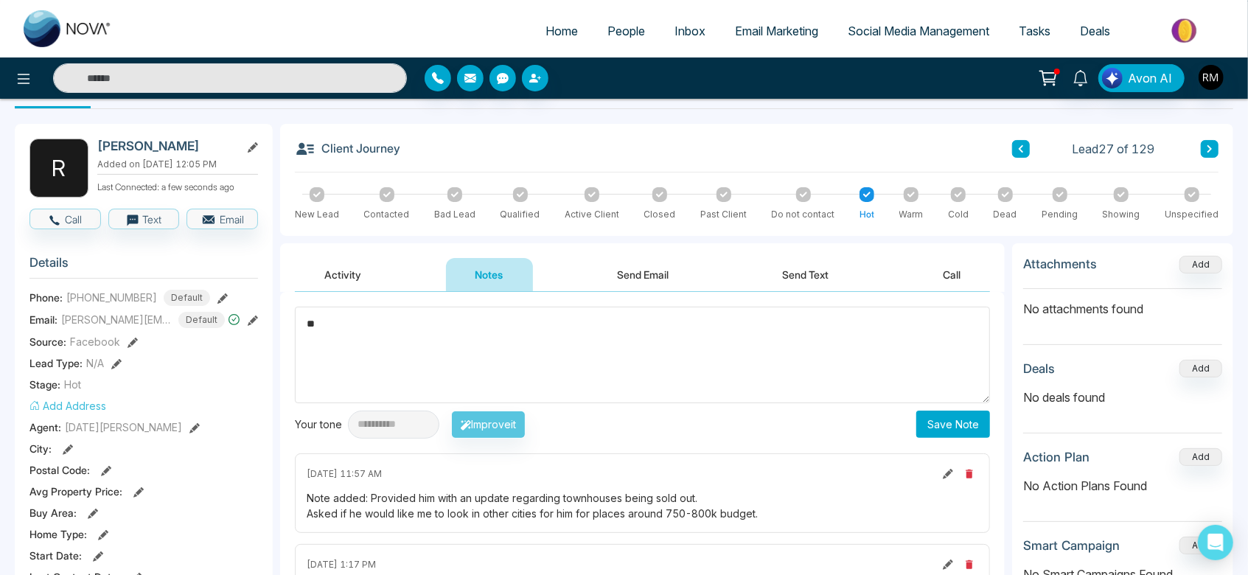
type textarea "*"
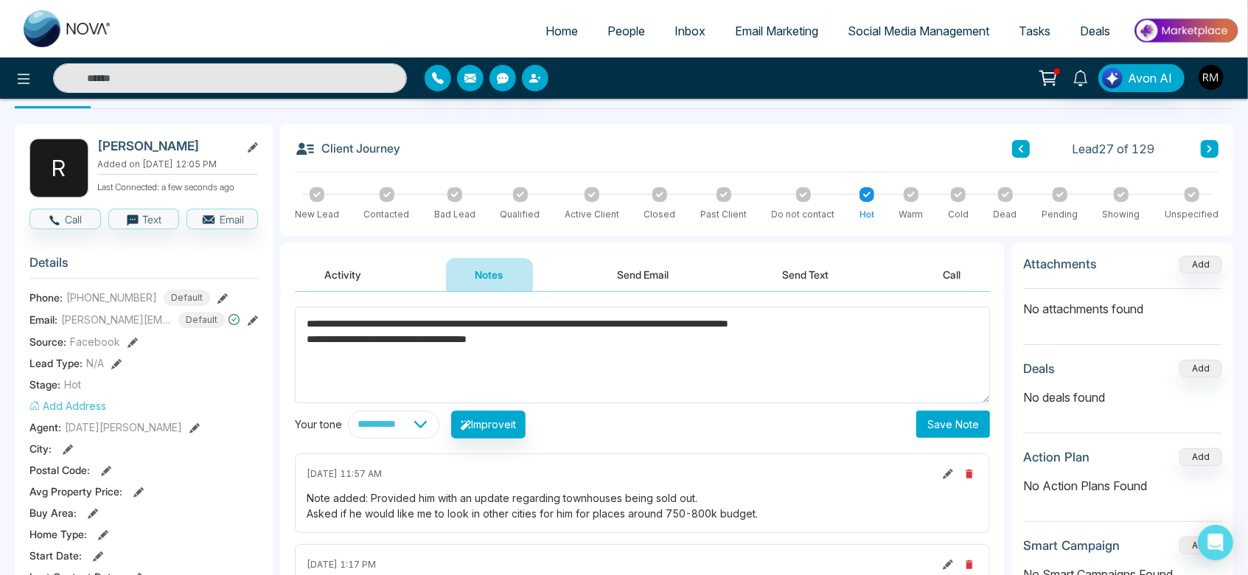
type textarea "**********"
click at [961, 416] on button "Save Note" at bounding box center [954, 424] width 74 height 27
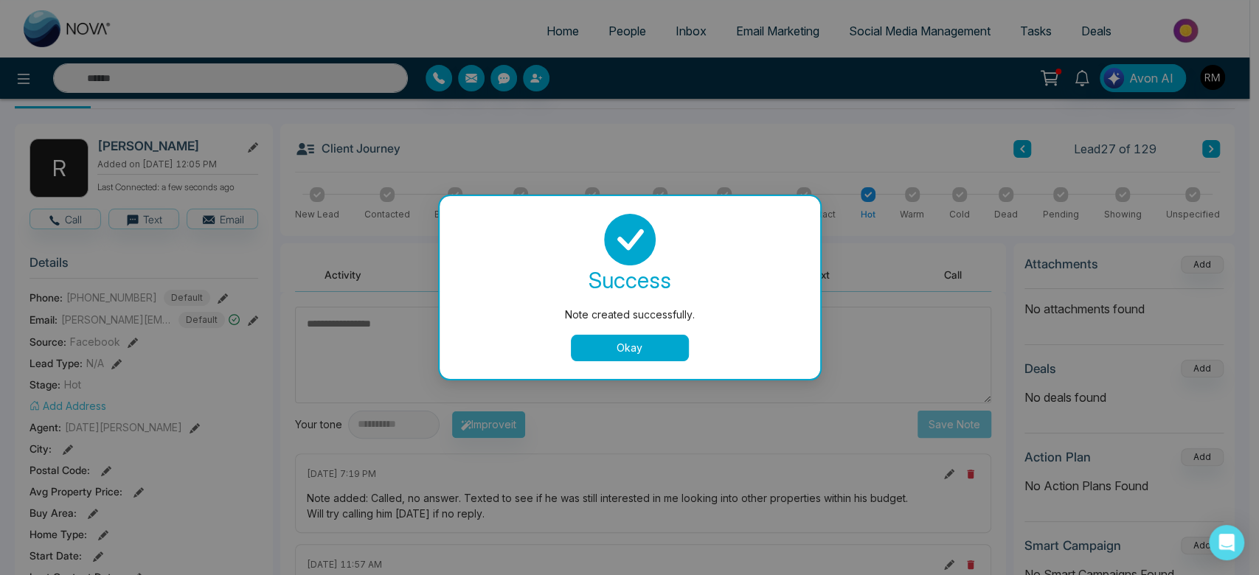
click at [655, 351] on button "Okay" at bounding box center [630, 348] width 118 height 27
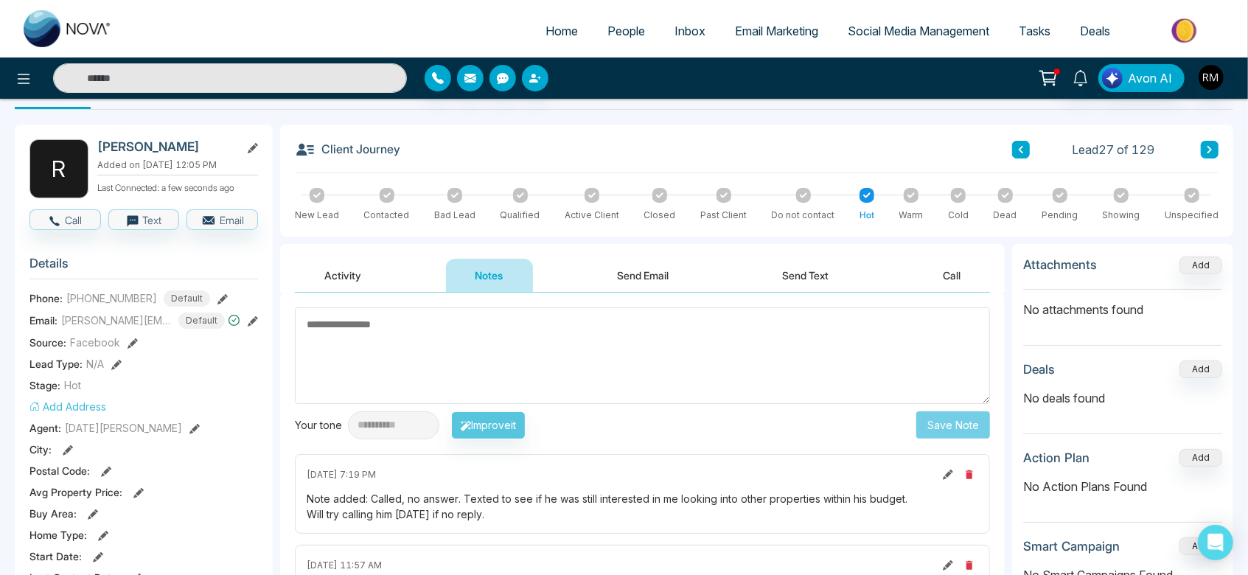
scroll to position [43, 0]
